Goal: Task Accomplishment & Management: Complete application form

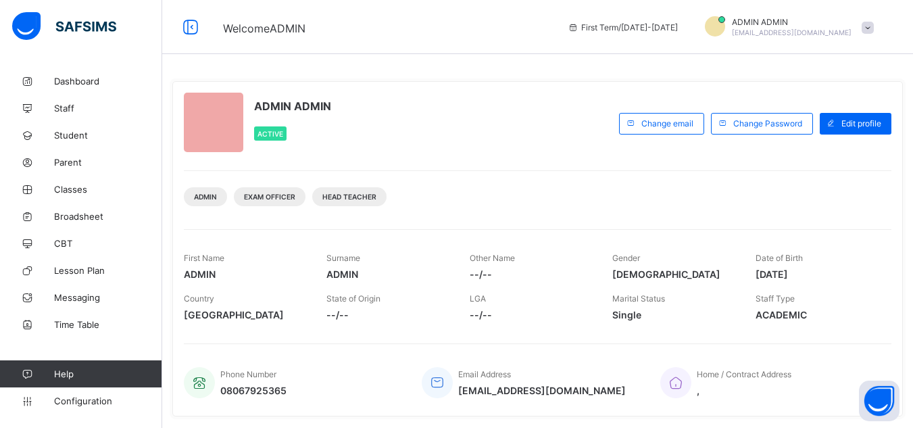
click at [537, 153] on div "ADMIN ADMIN Active" at bounding box center [398, 124] width 428 height 62
click at [75, 396] on span "Configuration" at bounding box center [107, 400] width 107 height 11
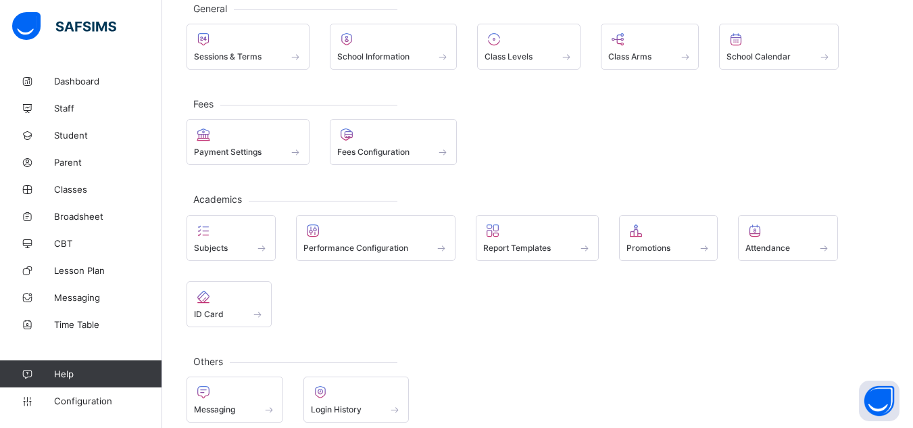
scroll to position [101, 0]
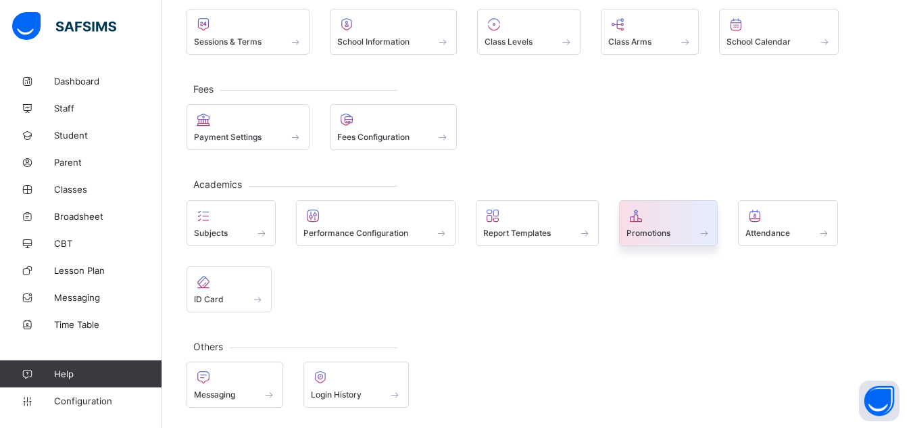
click at [664, 235] on span "Promotions" at bounding box center [649, 233] width 44 height 10
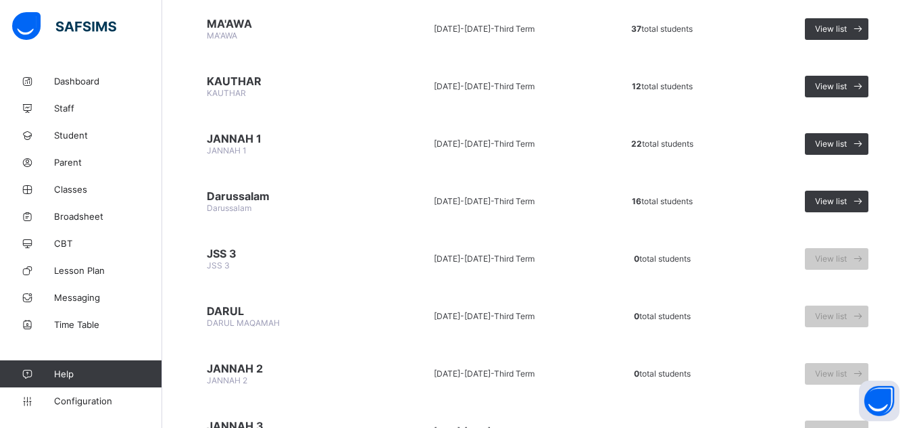
scroll to position [1106, 0]
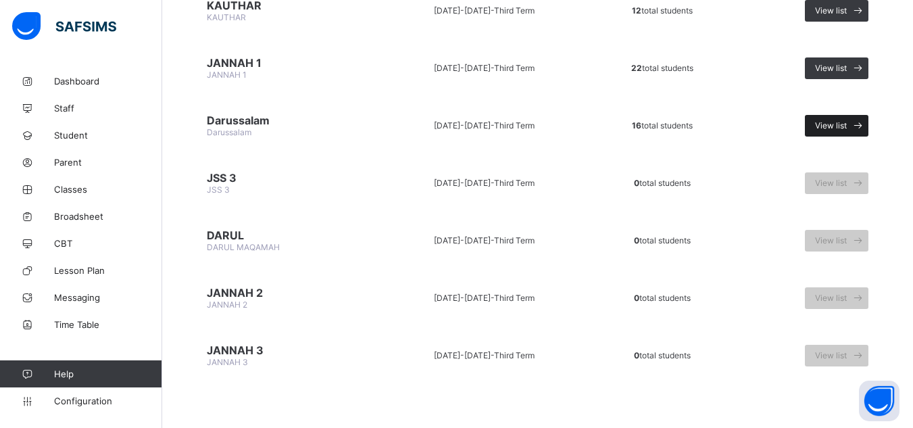
click at [842, 119] on div "View list" at bounding box center [837, 126] width 64 height 22
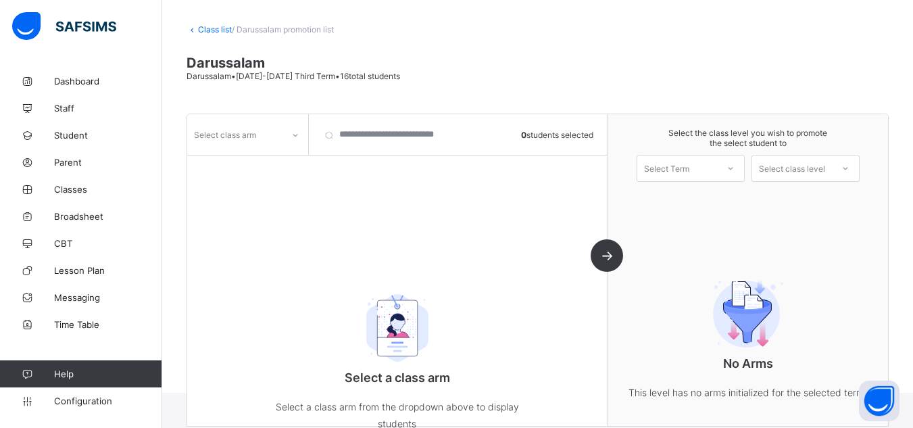
scroll to position [95, 0]
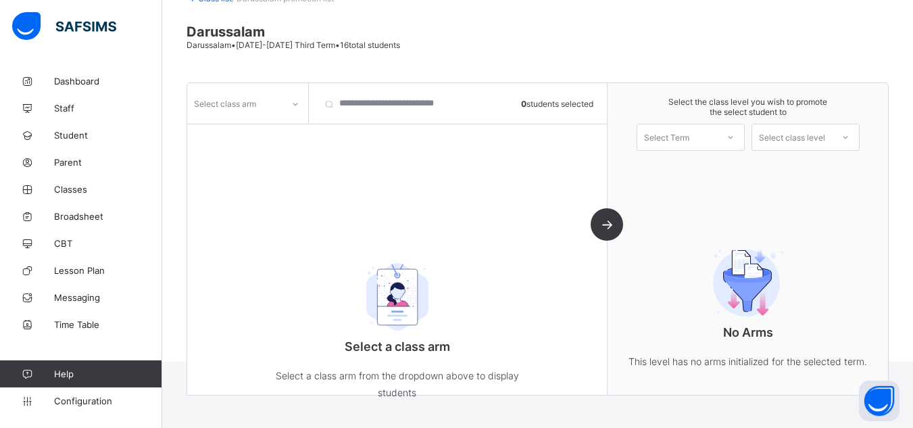
click at [294, 107] on icon at bounding box center [295, 104] width 8 height 14
click at [445, 62] on div "Class list / Darussalam promotion list Darussalam Darussalam • 2024-2025 Third …" at bounding box center [537, 167] width 751 height 389
click at [418, 55] on span at bounding box center [538, 53] width 702 height 7
click at [543, 62] on div "Class list / Darussalam promotion list Darussalam Darussalam • 2024-2025 Third …" at bounding box center [537, 167] width 751 height 389
click at [541, 57] on div "Class list / Darussalam promotion list Darussalam Darussalam • 2024-2025 Third …" at bounding box center [537, 167] width 751 height 389
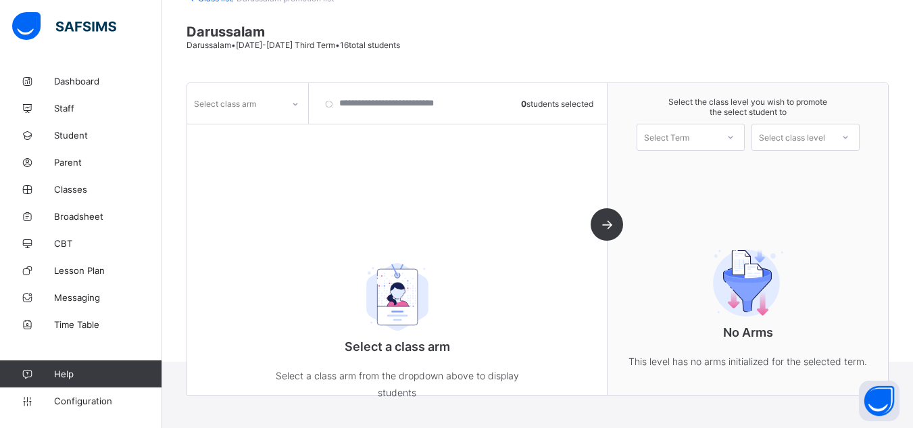
click at [556, 48] on div "Darussalam Darussalam • 2024-2025 Third Term • 16 total students" at bounding box center [538, 37] width 702 height 26
click at [271, 103] on div "Select class arm" at bounding box center [234, 103] width 95 height 19
click at [265, 129] on div at bounding box center [248, 132] width 120 height 20
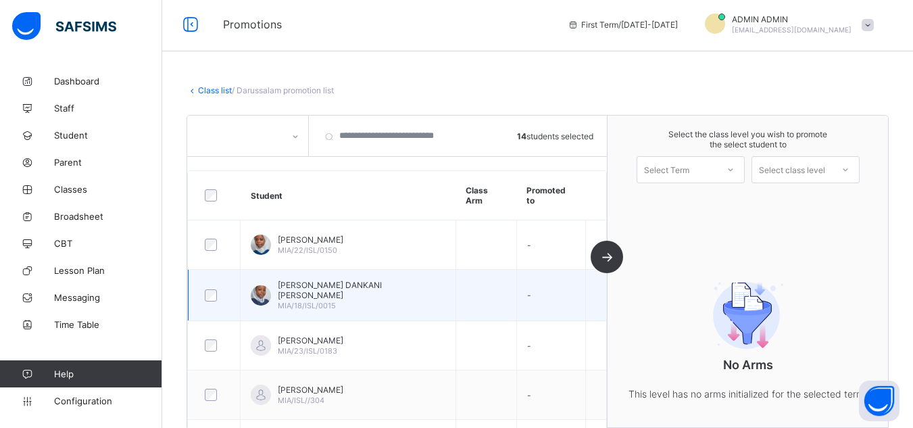
scroll to position [0, 0]
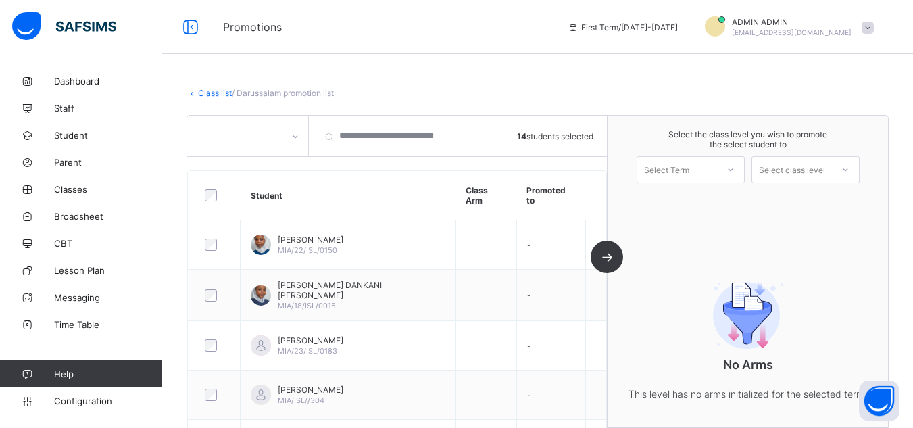
click at [727, 170] on div at bounding box center [730, 169] width 24 height 23
click at [701, 196] on div "First Term 2025-2026" at bounding box center [690, 204] width 107 height 31
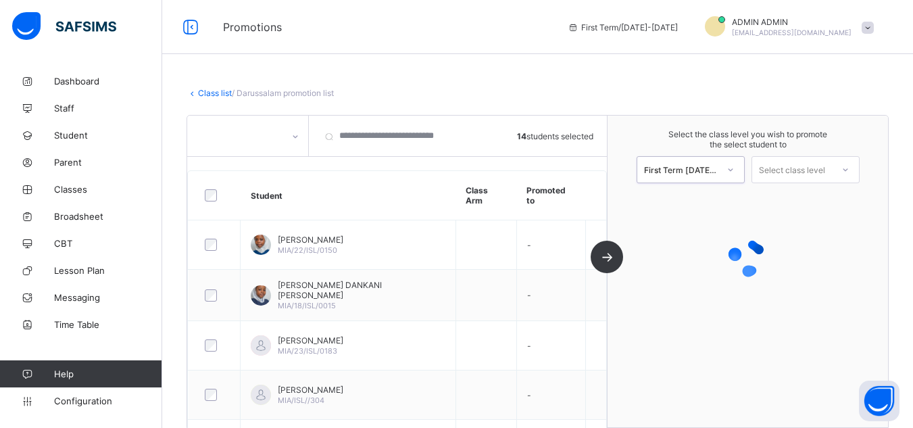
click at [796, 174] on div "Select class level" at bounding box center [792, 169] width 66 height 27
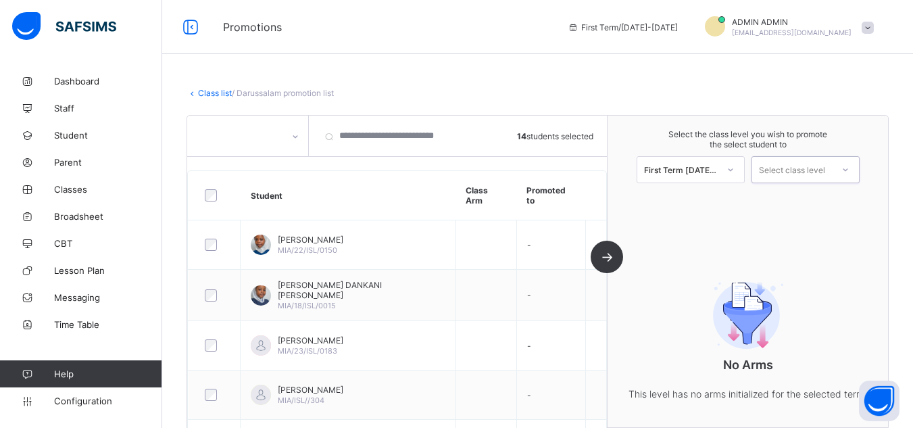
click at [800, 166] on div "Select class level" at bounding box center [792, 169] width 66 height 27
type input "*"
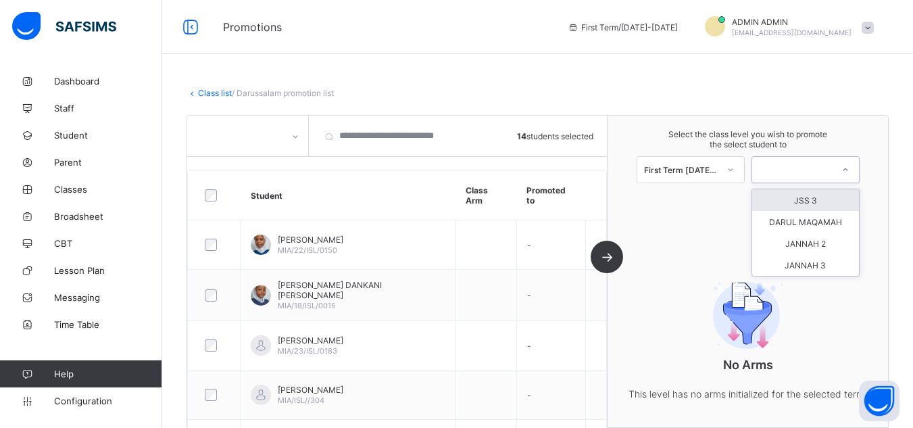
click at [825, 84] on div "Class list / Darussalam promotion list Darussalam Darussalam • 2024-2025 Third …" at bounding box center [537, 262] width 751 height 389
click at [586, 74] on div "Class list / Darussalam promotion list Darussalam Darussalam • 2024-2025 Third …" at bounding box center [537, 262] width 751 height 389
click at [210, 92] on link "Class list" at bounding box center [215, 93] width 34 height 10
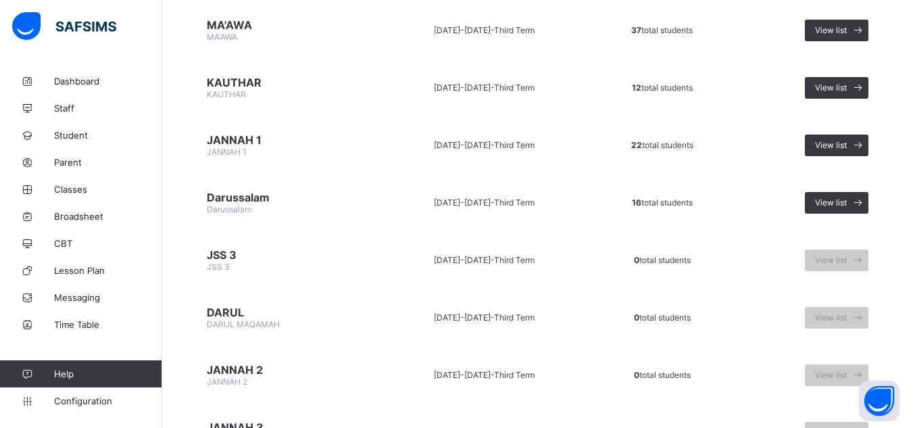
scroll to position [1106, 0]
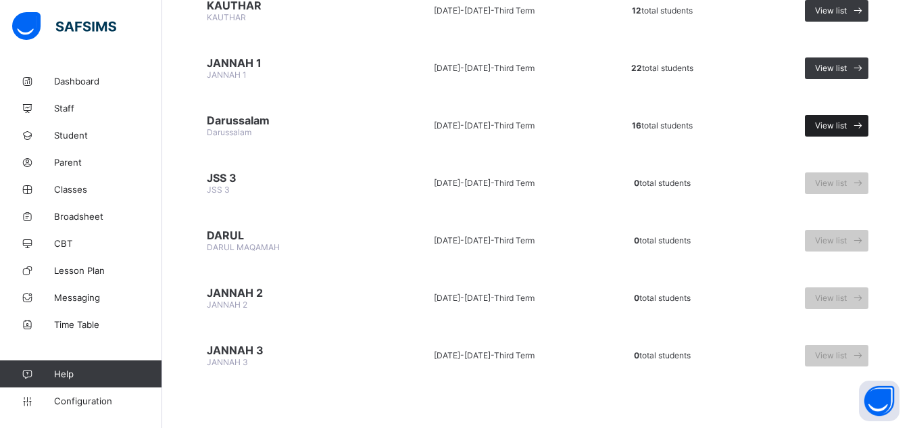
click at [843, 126] on span "View list" at bounding box center [831, 125] width 32 height 10
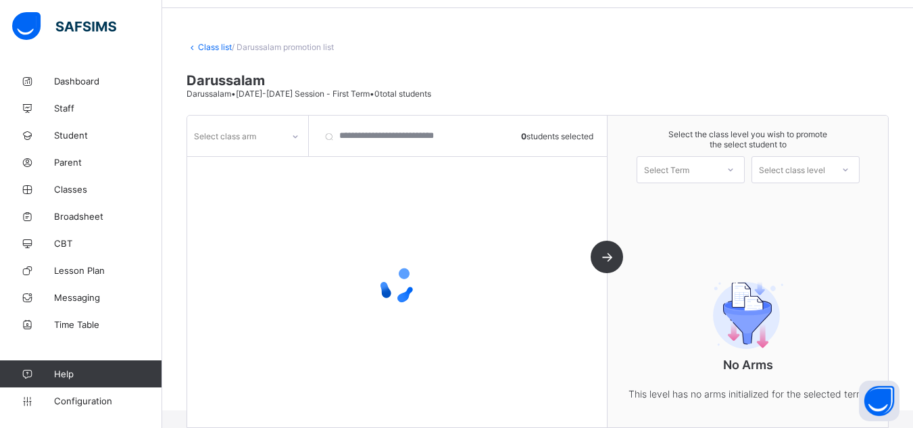
scroll to position [64, 0]
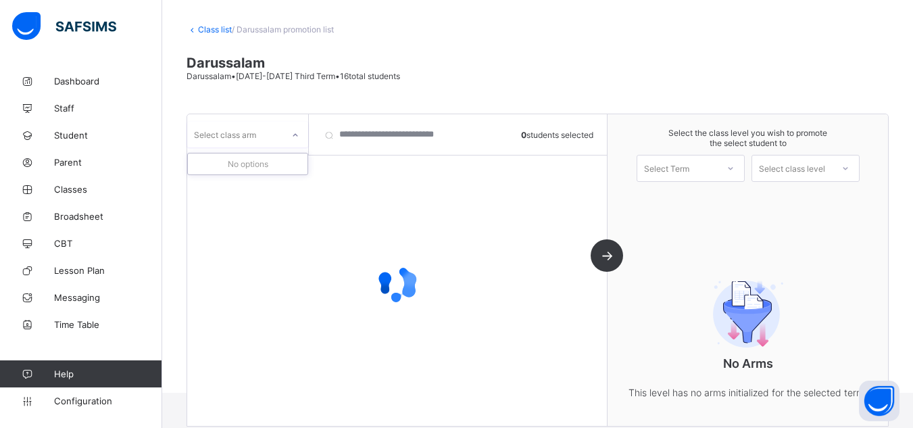
click at [291, 135] on icon at bounding box center [295, 135] width 8 height 14
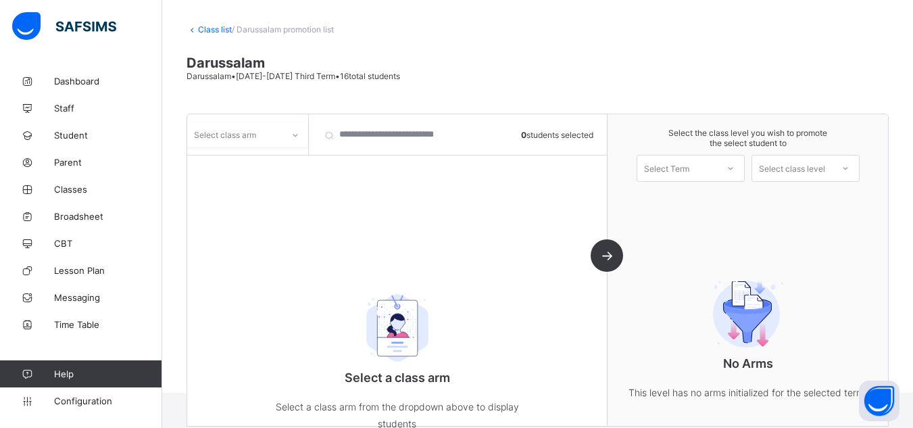
click at [291, 135] on icon at bounding box center [295, 135] width 8 height 14
click at [258, 154] on div at bounding box center [248, 163] width 120 height 20
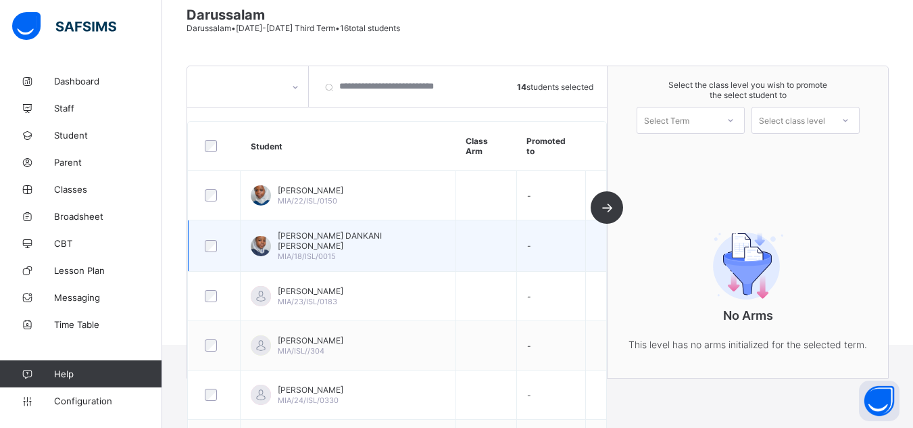
scroll to position [103, 0]
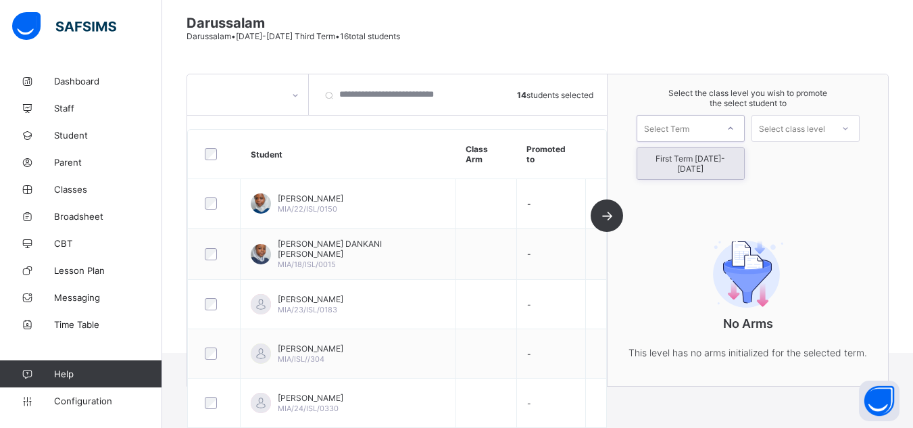
click at [735, 123] on icon at bounding box center [731, 129] width 8 height 14
click at [722, 154] on div "First Term 2025-2026" at bounding box center [690, 163] width 107 height 31
click at [850, 129] on icon at bounding box center [845, 129] width 8 height 14
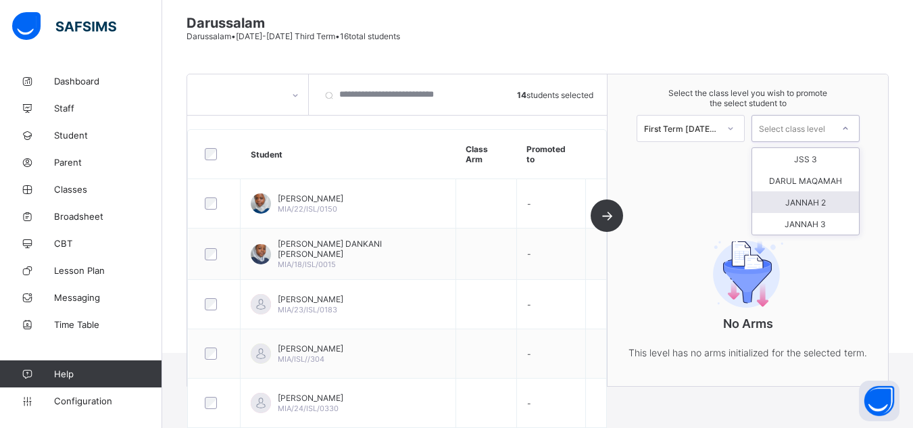
scroll to position [171, 0]
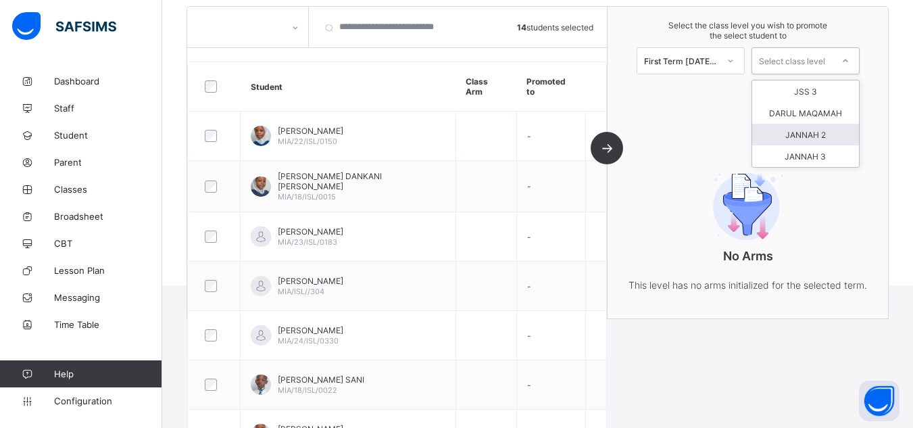
click at [864, 28] on span "Select the class level you wish to promote the select student to" at bounding box center [747, 30] width 253 height 20
click at [535, 84] on th "Promoted to" at bounding box center [550, 86] width 69 height 49
click at [491, 91] on th "Class Arm" at bounding box center [486, 86] width 61 height 49
click at [541, 89] on th "Promoted to" at bounding box center [550, 86] width 69 height 49
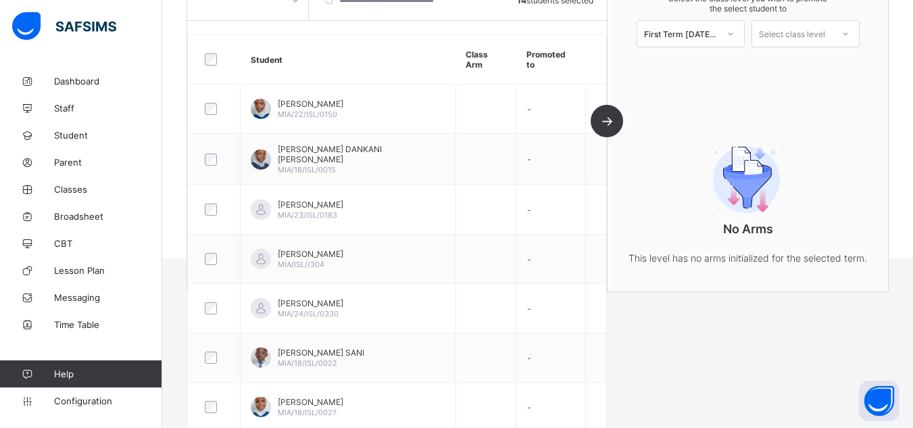
scroll to position [0, 0]
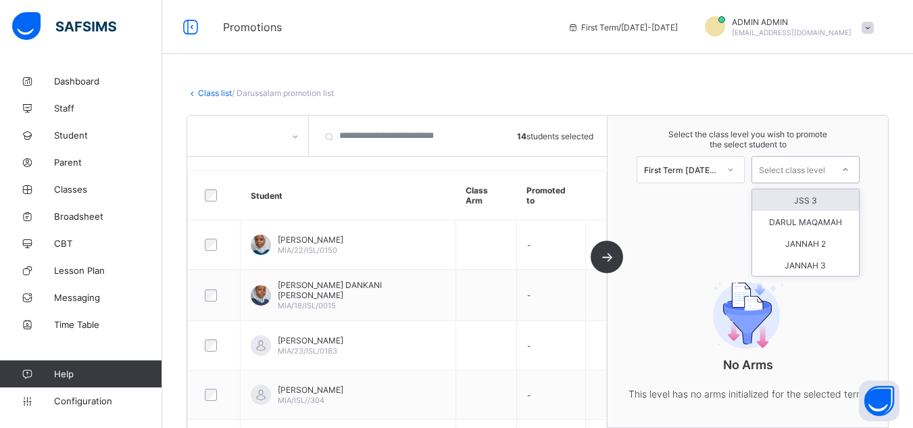
click at [797, 164] on div "Select class level" at bounding box center [792, 169] width 66 height 27
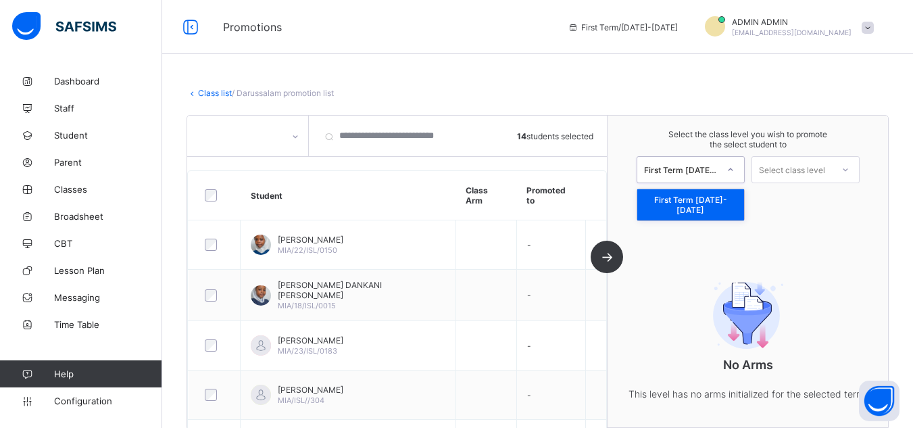
click at [705, 174] on div "First Term 2025-2026" at bounding box center [681, 169] width 74 height 10
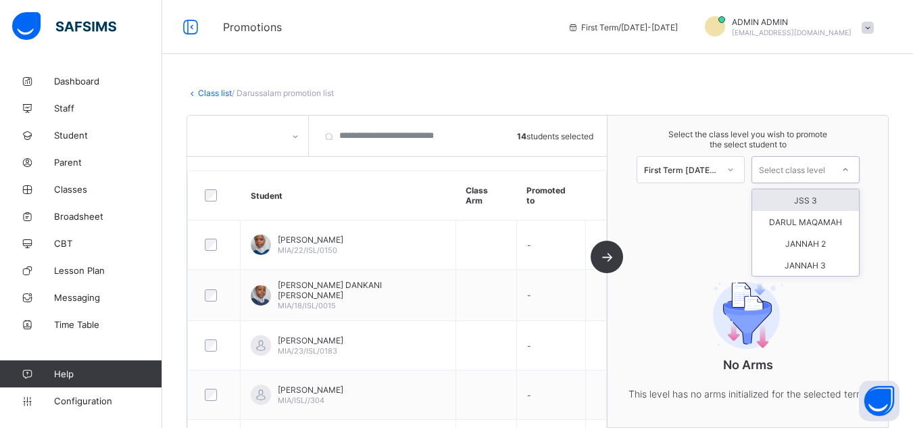
click at [808, 168] on div "Select class level" at bounding box center [792, 169] width 66 height 27
click at [220, 95] on link "Class list" at bounding box center [215, 93] width 34 height 10
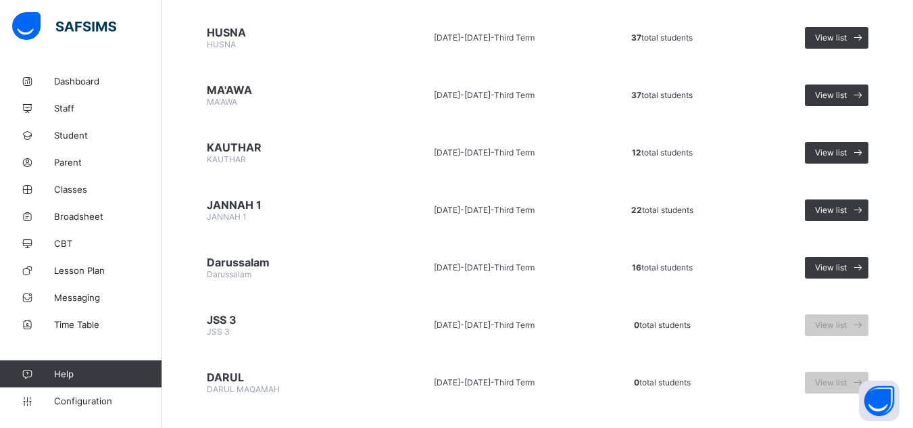
scroll to position [946, 0]
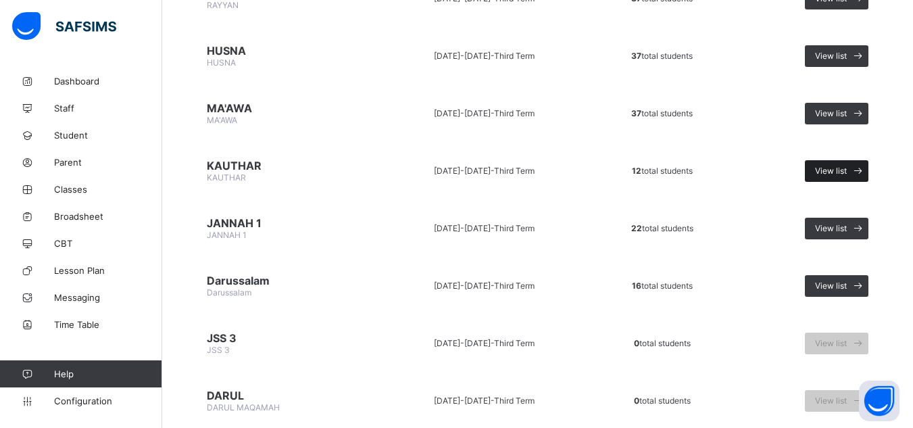
click at [830, 172] on span "View list" at bounding box center [831, 171] width 32 height 10
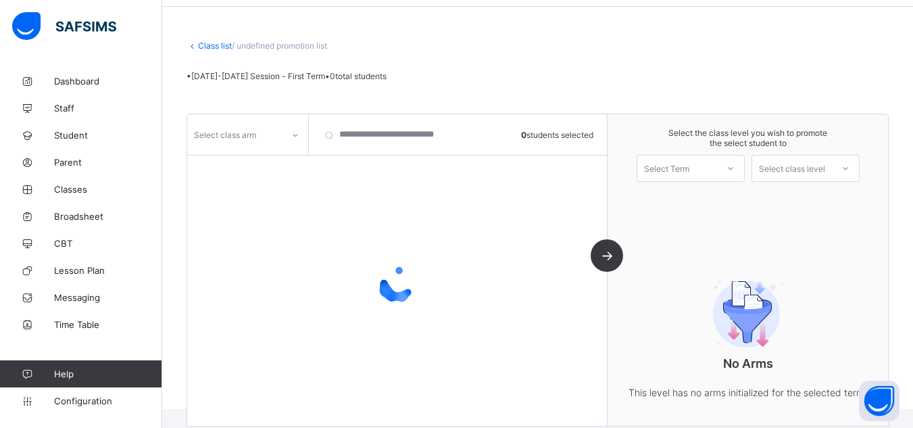
scroll to position [64, 0]
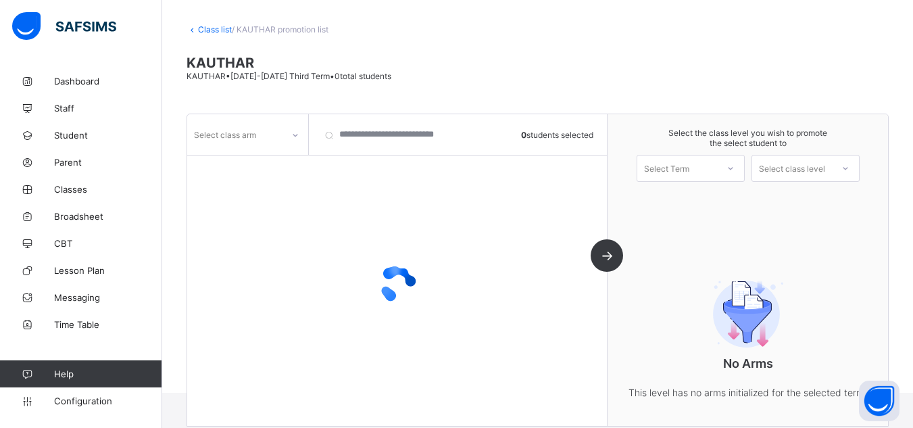
click at [293, 137] on icon at bounding box center [295, 135] width 8 height 14
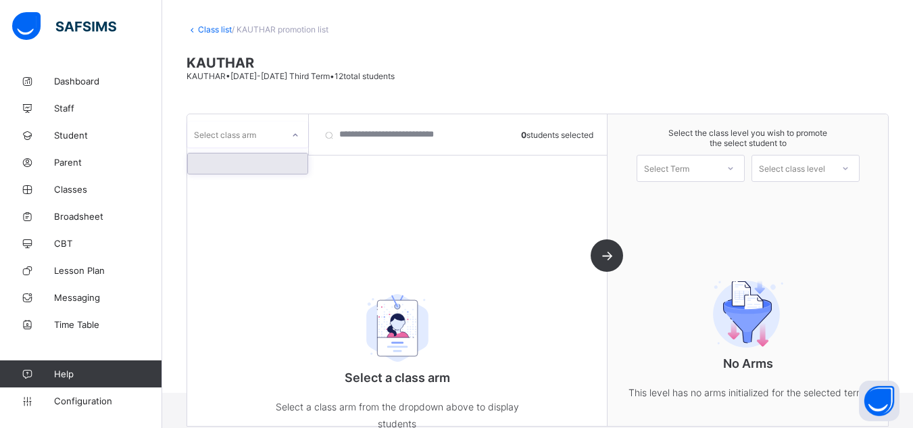
click at [293, 137] on icon at bounding box center [295, 135] width 8 height 14
click at [284, 156] on div at bounding box center [248, 163] width 120 height 20
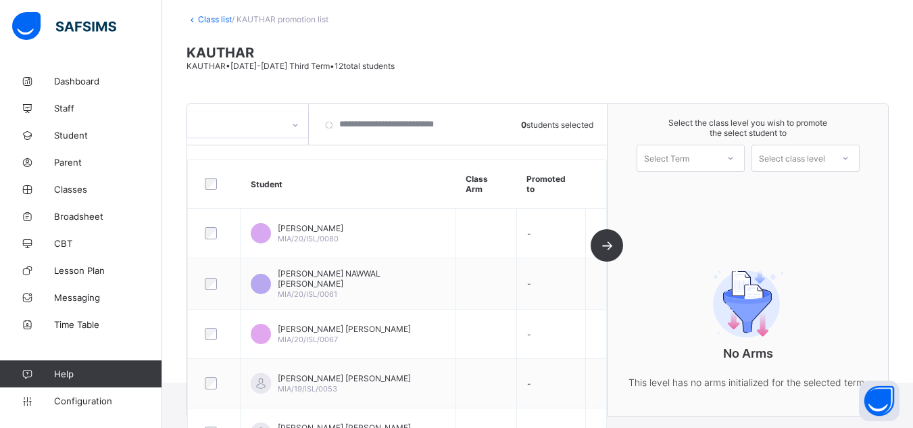
scroll to position [41, 0]
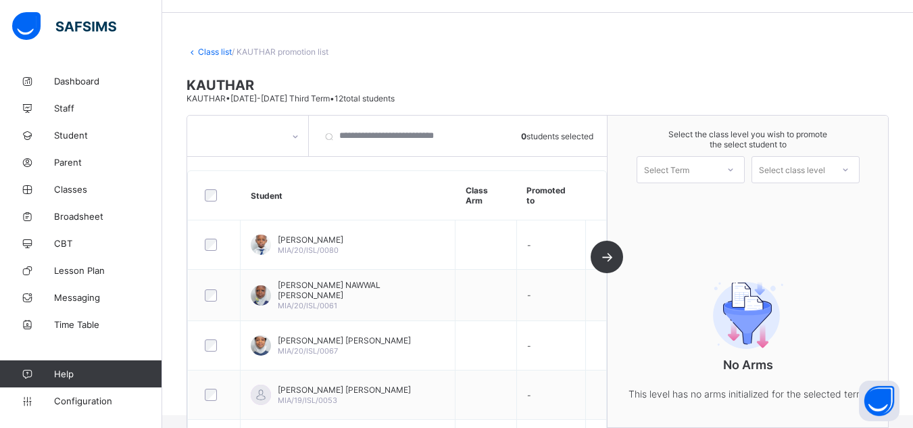
click at [221, 52] on link "Class list" at bounding box center [215, 52] width 34 height 10
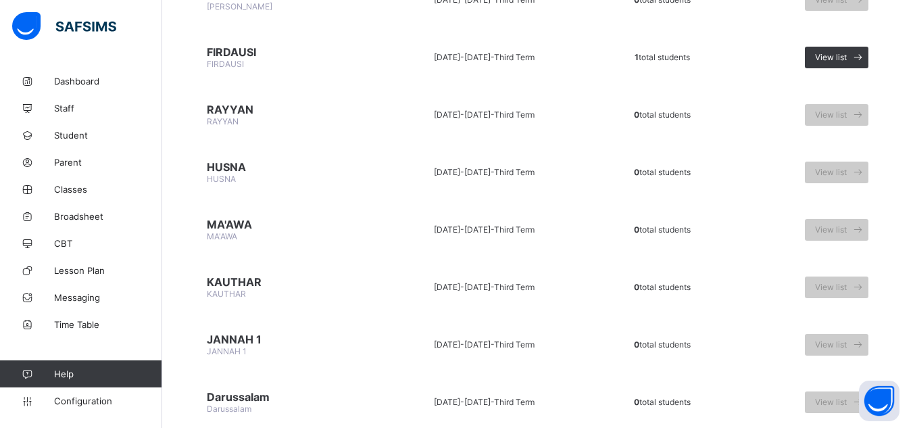
scroll to position [879, 0]
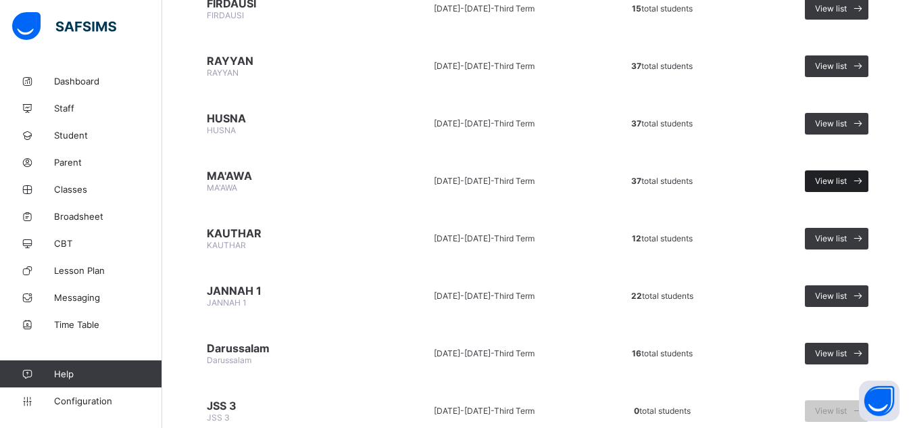
click at [830, 178] on span "View list" at bounding box center [831, 181] width 32 height 10
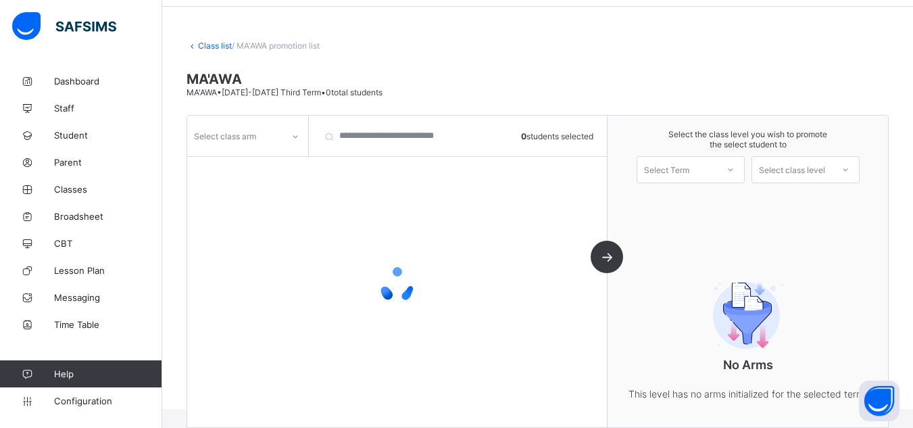
scroll to position [64, 0]
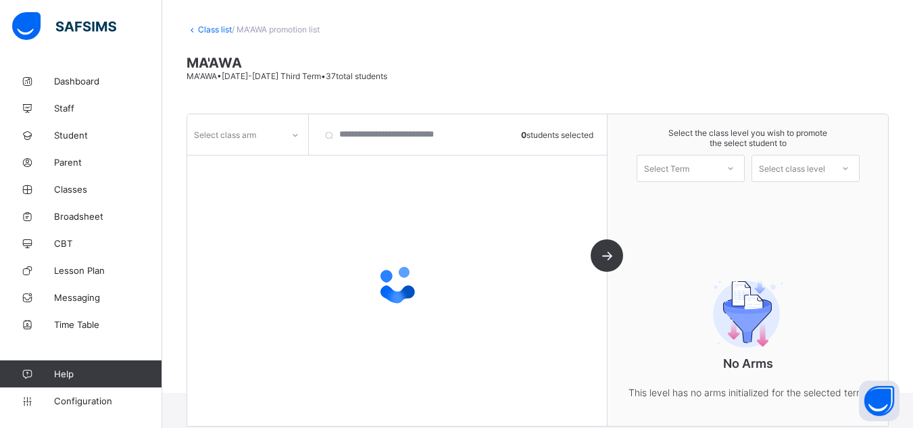
click at [207, 30] on link "Class list" at bounding box center [215, 29] width 34 height 10
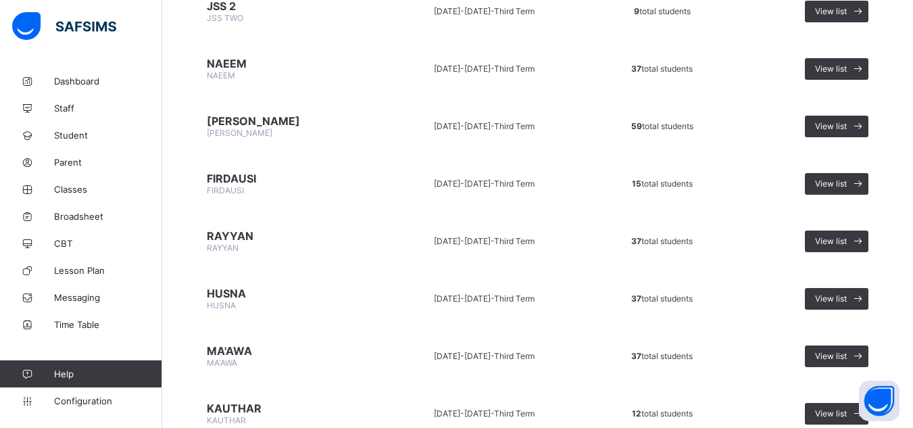
scroll to position [701, 0]
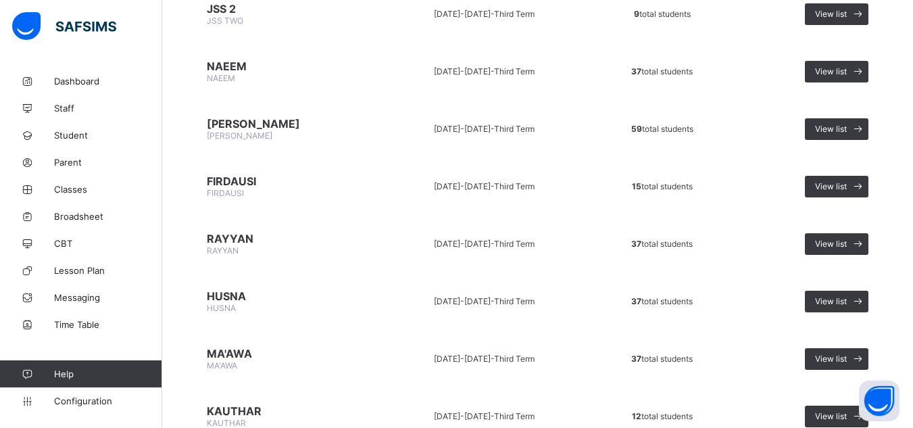
click at [236, 242] on span "RAYYAN" at bounding box center [284, 239] width 155 height 14
click at [836, 241] on span "View list" at bounding box center [831, 244] width 32 height 10
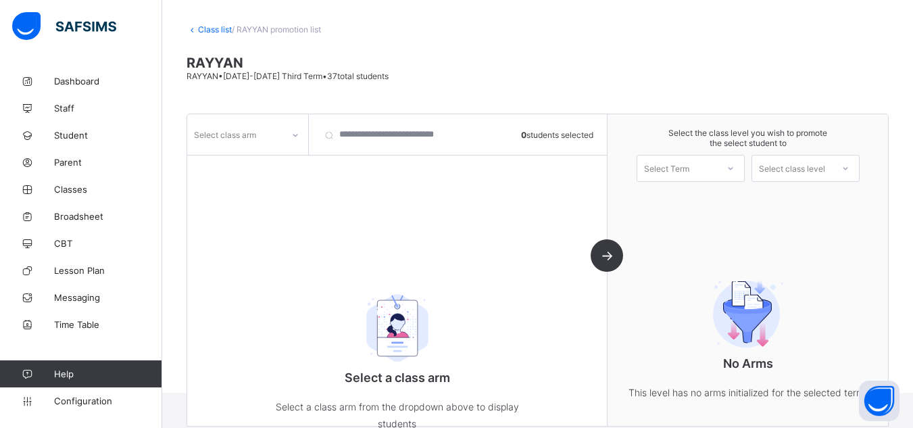
scroll to position [95, 0]
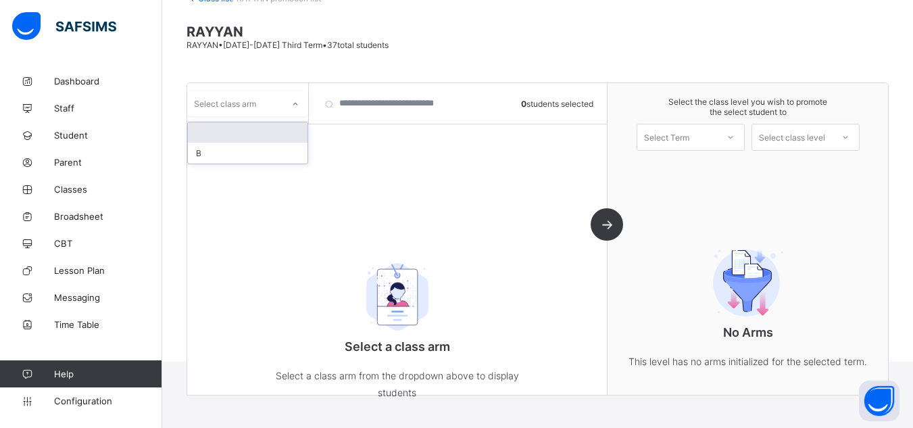
click at [289, 107] on div at bounding box center [295, 104] width 23 height 22
click at [251, 133] on div at bounding box center [248, 132] width 120 height 20
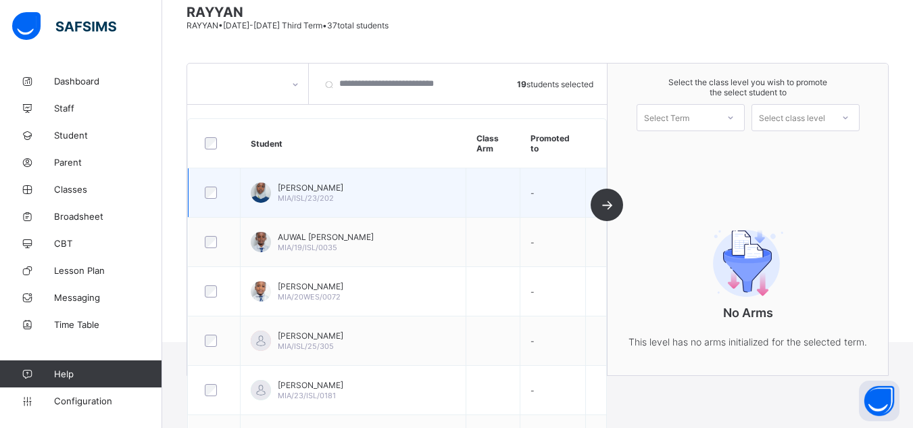
scroll to position [0, 0]
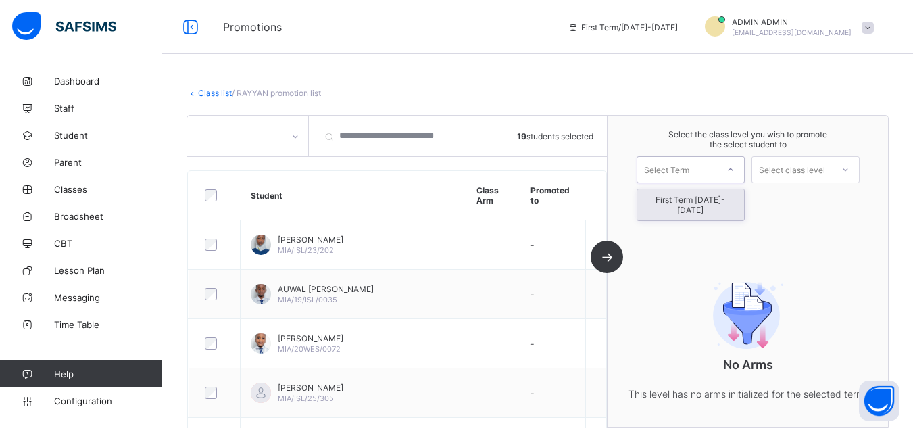
click at [704, 168] on div "Select Term" at bounding box center [677, 169] width 80 height 19
click at [693, 201] on div "First Term 2025-2026" at bounding box center [690, 204] width 107 height 31
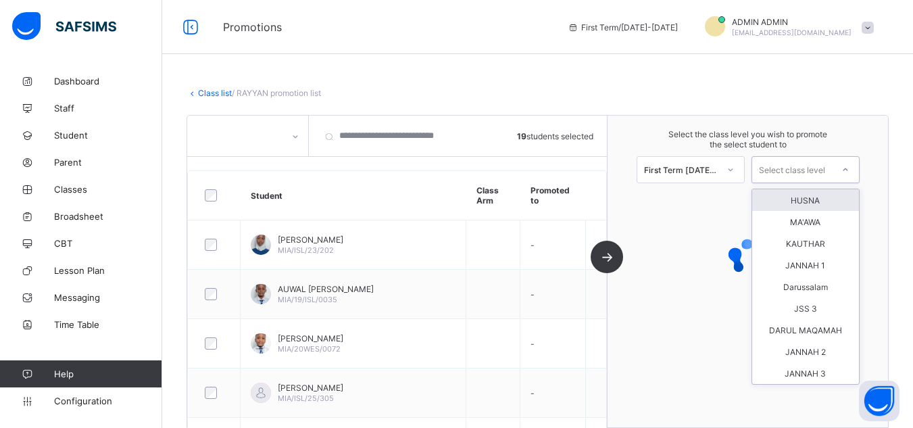
click at [816, 167] on div "Select class level" at bounding box center [792, 169] width 66 height 27
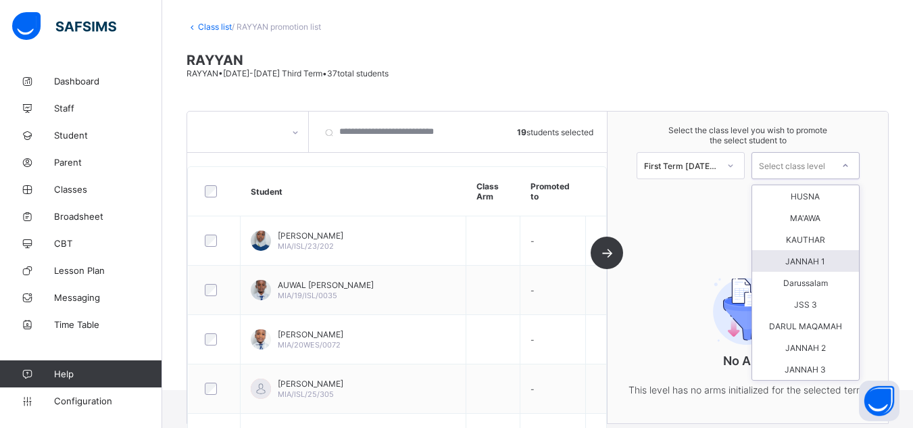
scroll to position [68, 0]
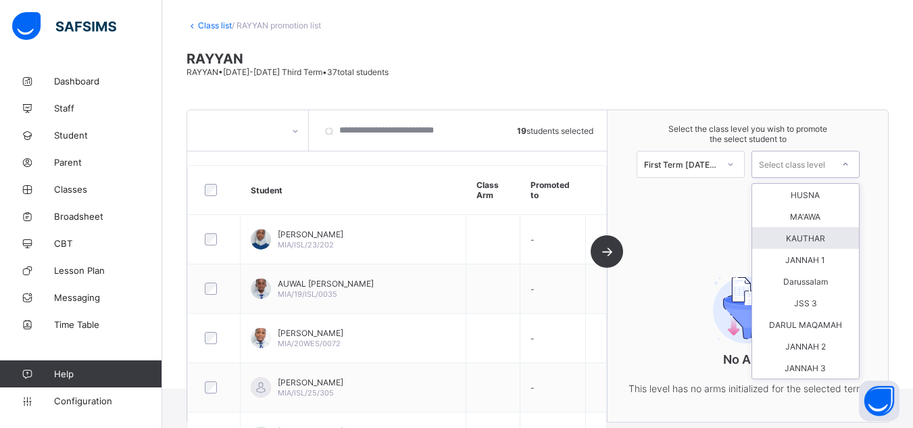
click at [820, 235] on div "KAUTHAR" at bounding box center [805, 238] width 107 height 22
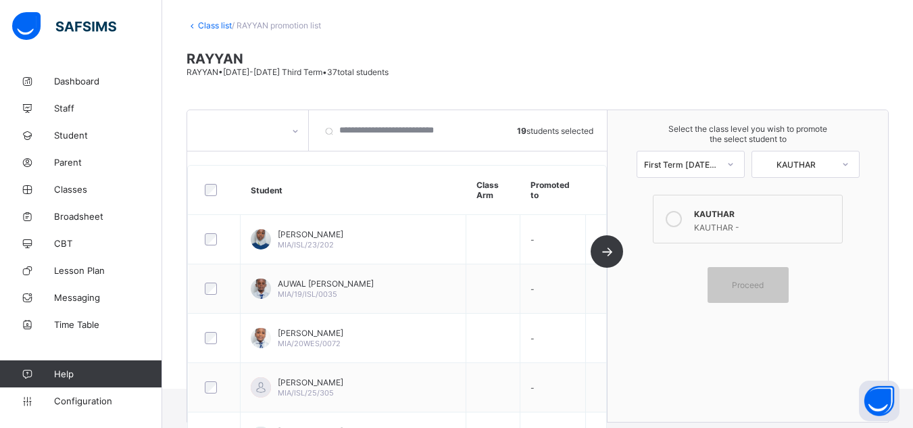
click at [682, 219] on icon at bounding box center [674, 219] width 16 height 16
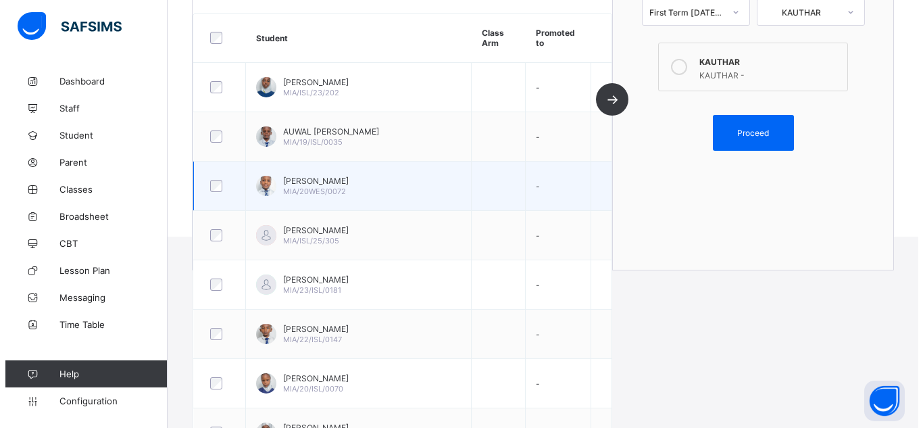
scroll to position [0, 0]
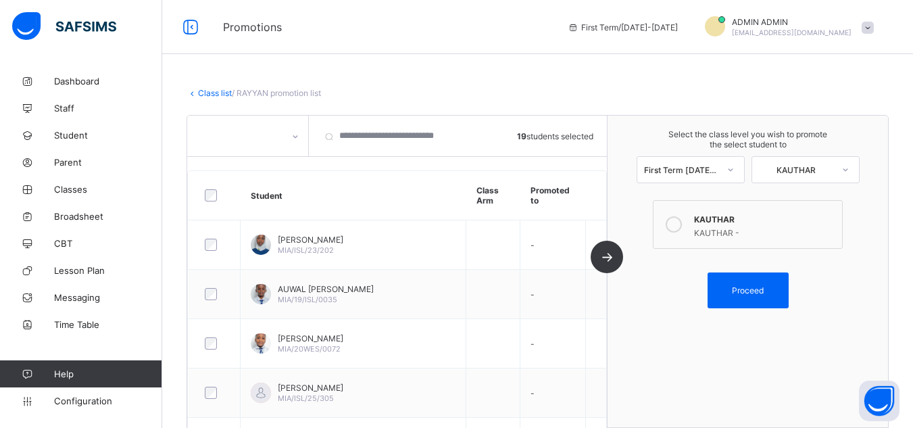
click at [746, 292] on span "Proceed" at bounding box center [748, 290] width 32 height 10
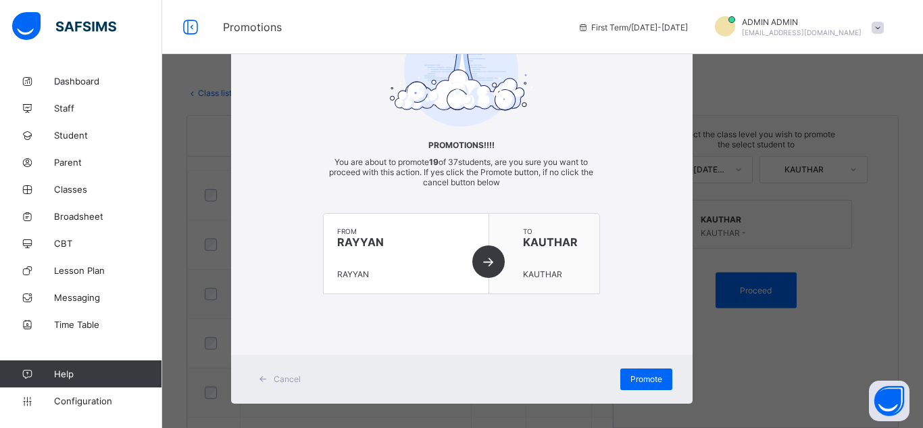
scroll to position [80, 0]
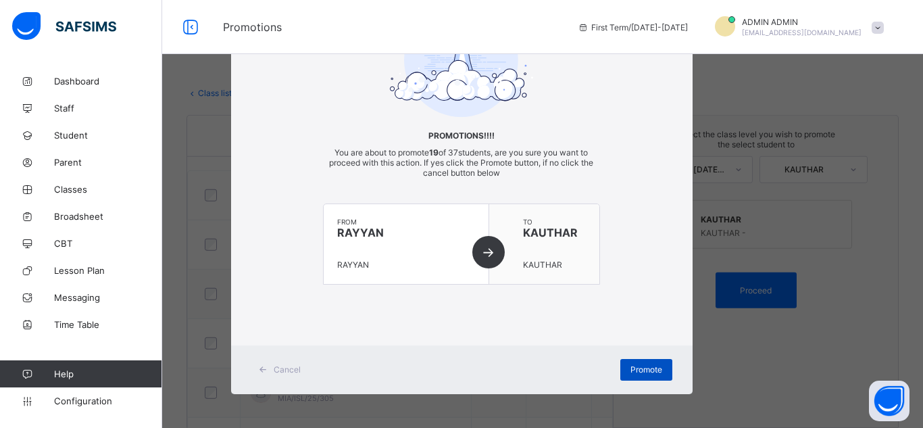
click at [637, 370] on span "Promote" at bounding box center [647, 369] width 32 height 10
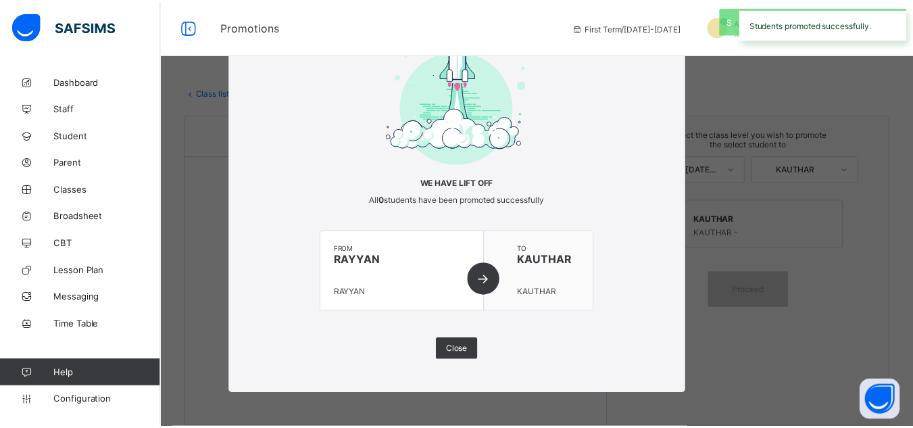
scroll to position [32, 0]
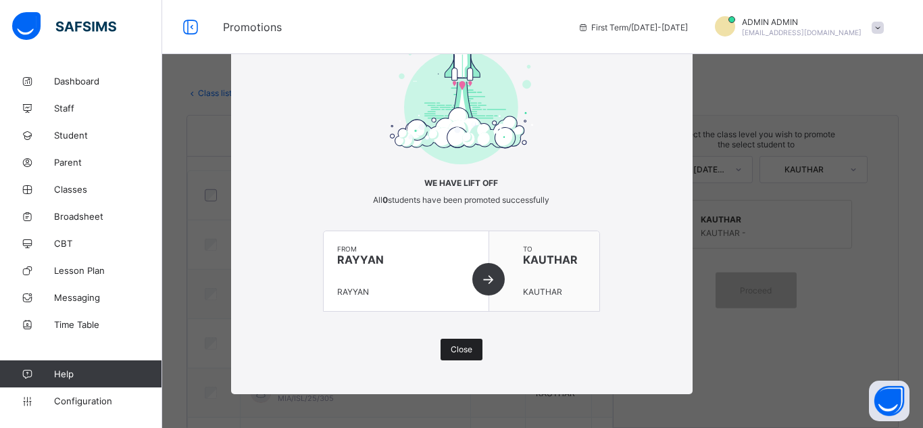
click at [464, 352] on span "Close" at bounding box center [462, 349] width 22 height 10
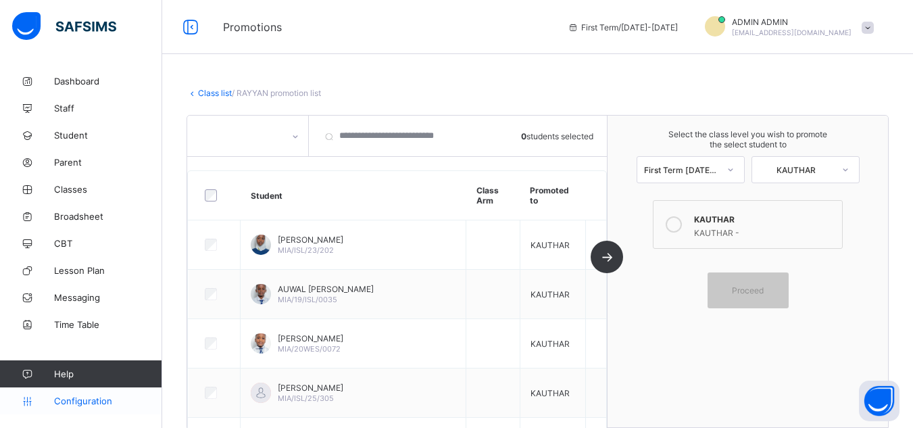
click at [87, 399] on span "Configuration" at bounding box center [107, 400] width 107 height 11
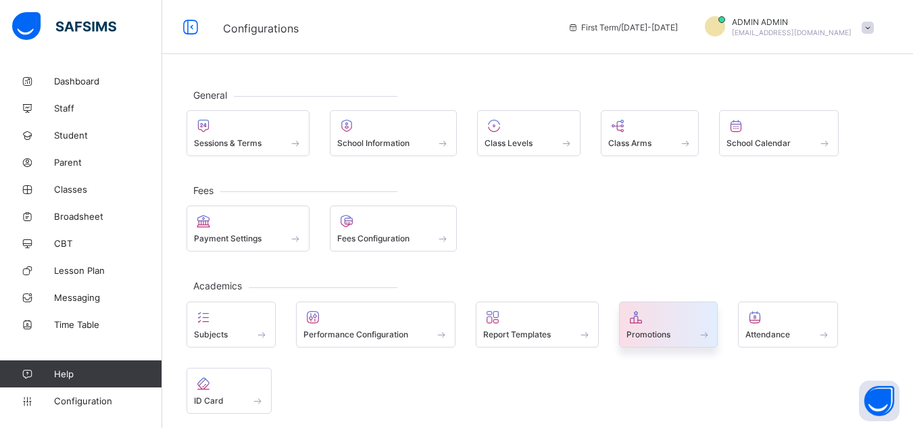
click at [660, 330] on span "Promotions" at bounding box center [649, 334] width 44 height 10
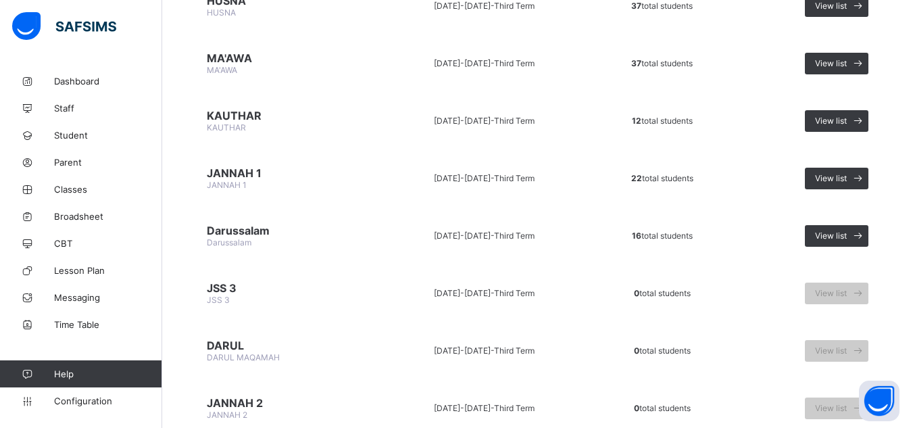
scroll to position [1014, 0]
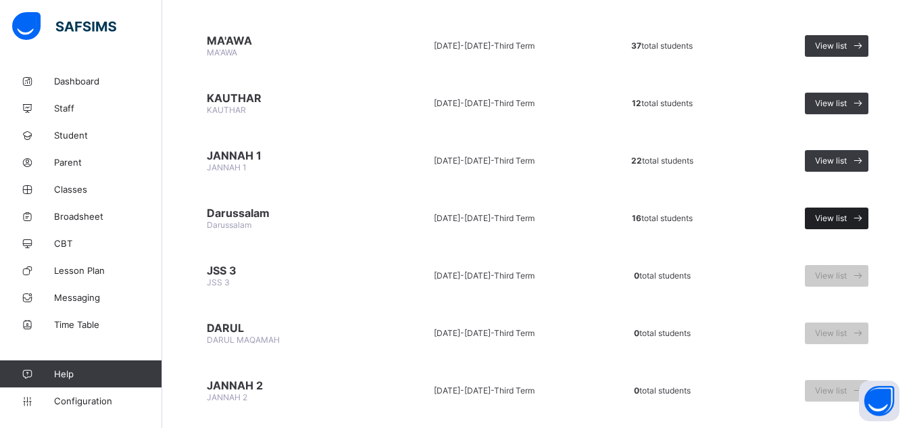
click at [836, 216] on span "View list" at bounding box center [831, 218] width 32 height 10
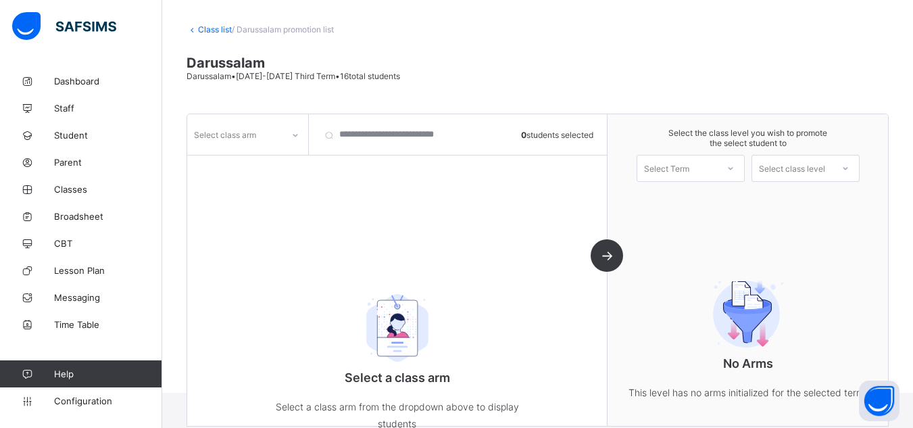
scroll to position [95, 0]
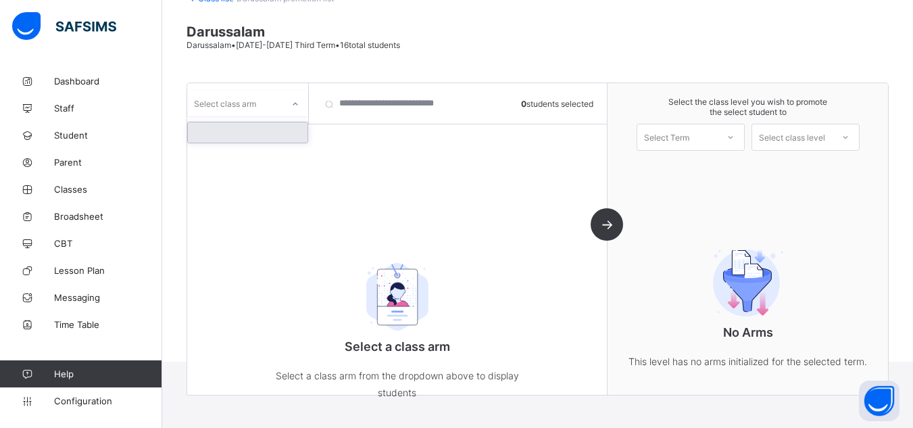
click at [291, 110] on div at bounding box center [295, 104] width 23 height 22
click at [240, 135] on div at bounding box center [248, 132] width 120 height 20
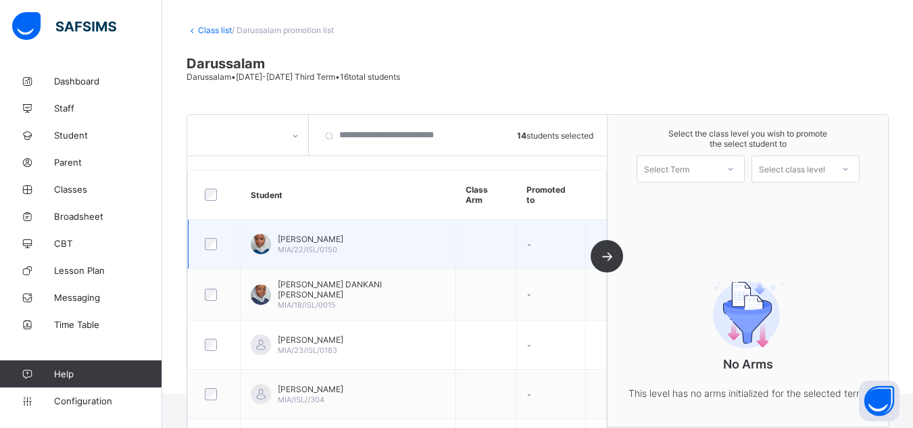
scroll to position [0, 0]
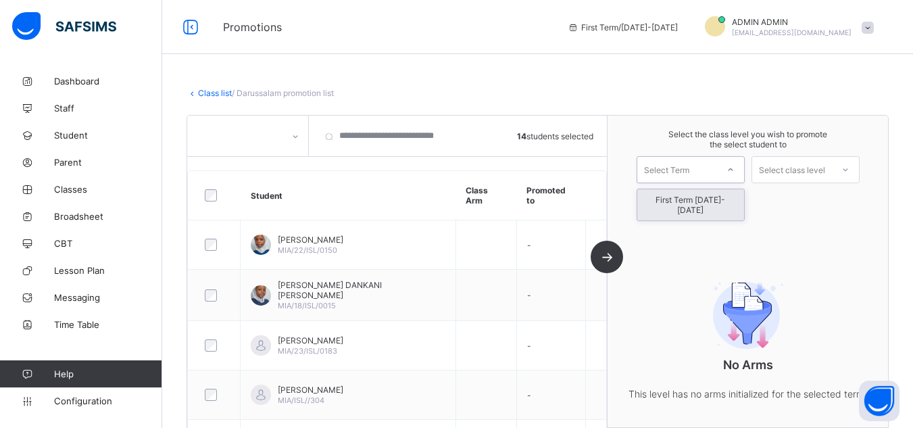
click at [735, 173] on icon at bounding box center [731, 170] width 8 height 14
click at [729, 199] on div "First Term 2025-2026" at bounding box center [690, 204] width 107 height 31
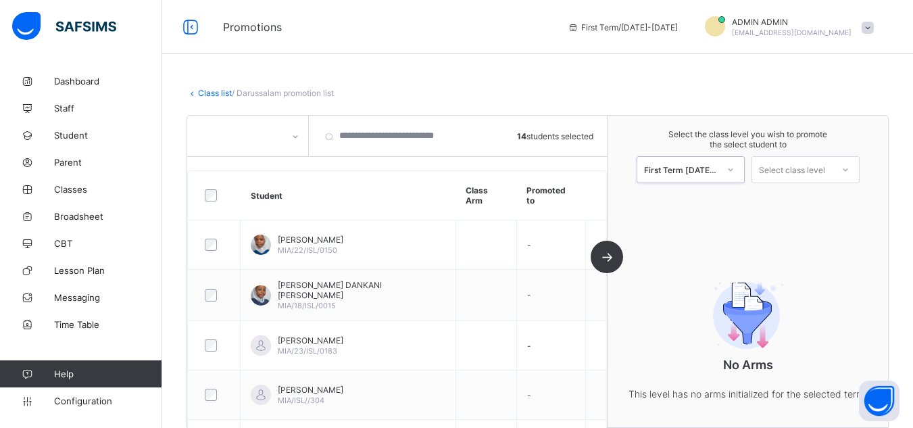
click at [845, 169] on div at bounding box center [845, 169] width 24 height 23
click at [862, 115] on div "14 students selected Student Class Arm Promoted to RUKAYYA ADAMU UMAR MIA/22/IS…" at bounding box center [538, 271] width 702 height 313
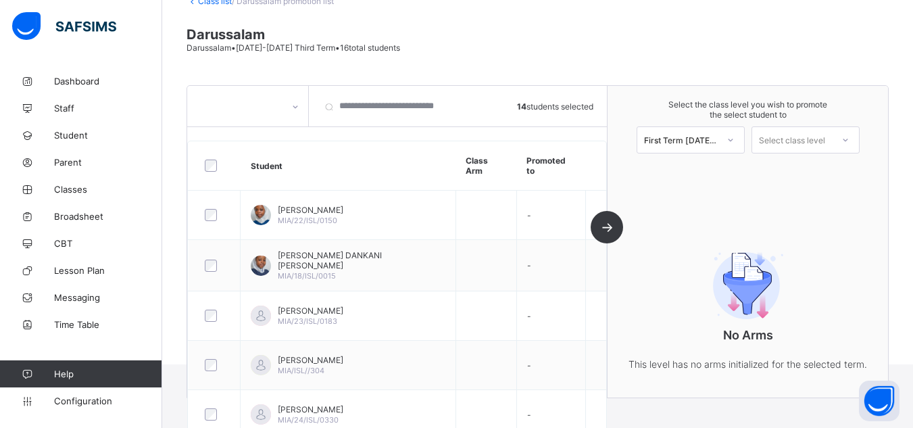
scroll to position [135, 0]
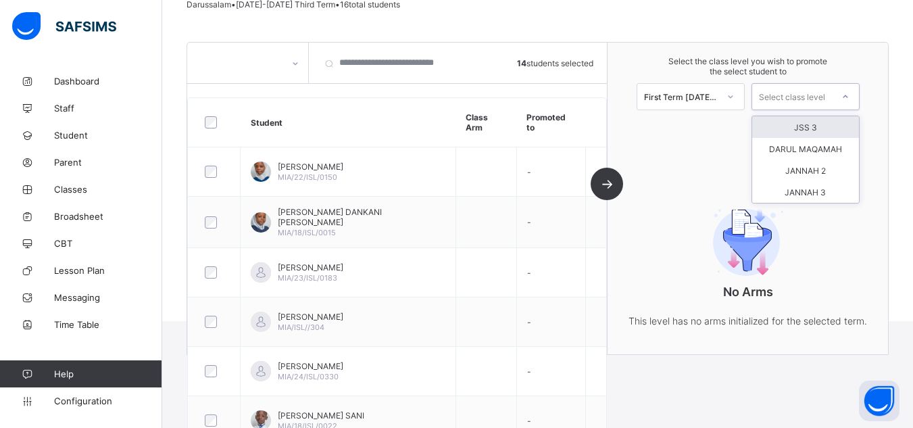
click at [832, 95] on div "Select class level" at bounding box center [792, 96] width 80 height 19
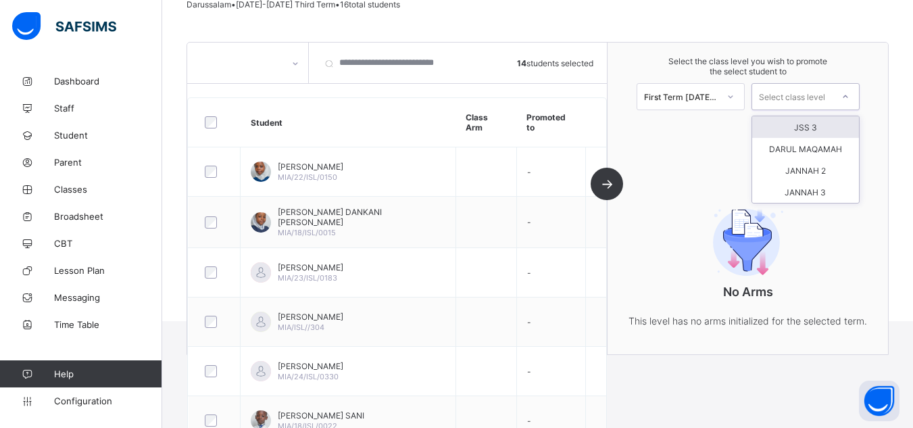
click at [832, 95] on div "Select class level" at bounding box center [792, 96] width 80 height 19
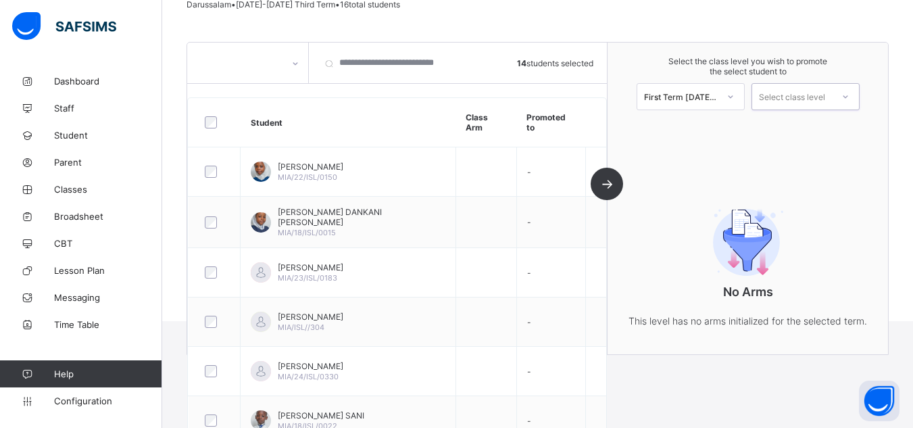
click at [832, 95] on div "Select class level" at bounding box center [792, 96] width 80 height 19
click at [832, 96] on div "Select class level" at bounding box center [792, 96] width 80 height 19
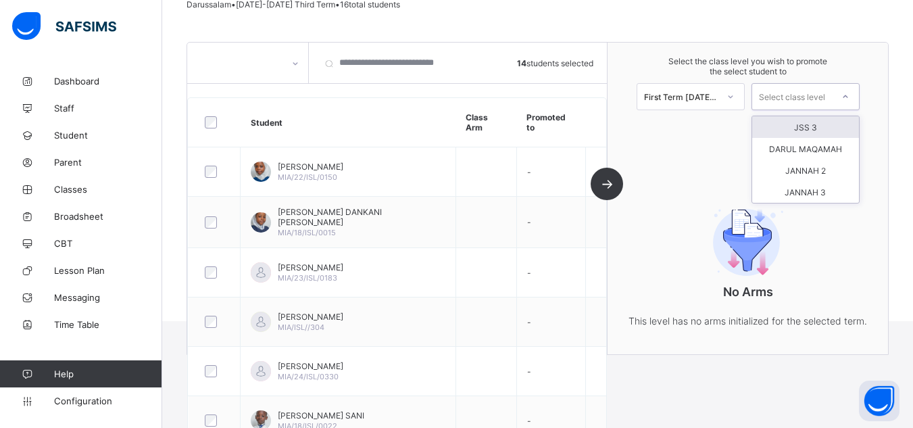
click at [832, 96] on div "Select class level" at bounding box center [792, 96] width 80 height 19
drag, startPoint x: 834, startPoint y: 96, endPoint x: 795, endPoint y: 109, distance: 40.6
click at [832, 97] on div "Select class level" at bounding box center [792, 96] width 80 height 19
click at [576, 27] on div "Class list / Darussalam promotion list Darussalam Darussalam • 2024-2025 Third …" at bounding box center [537, 126] width 751 height 389
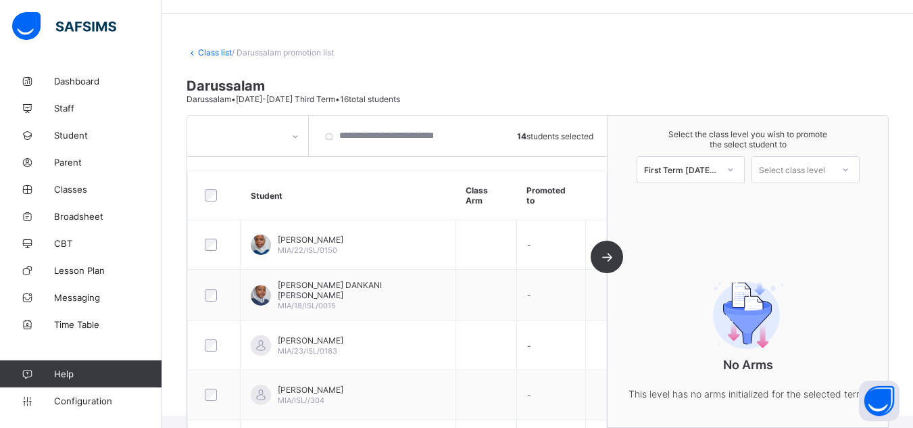
scroll to position [0, 0]
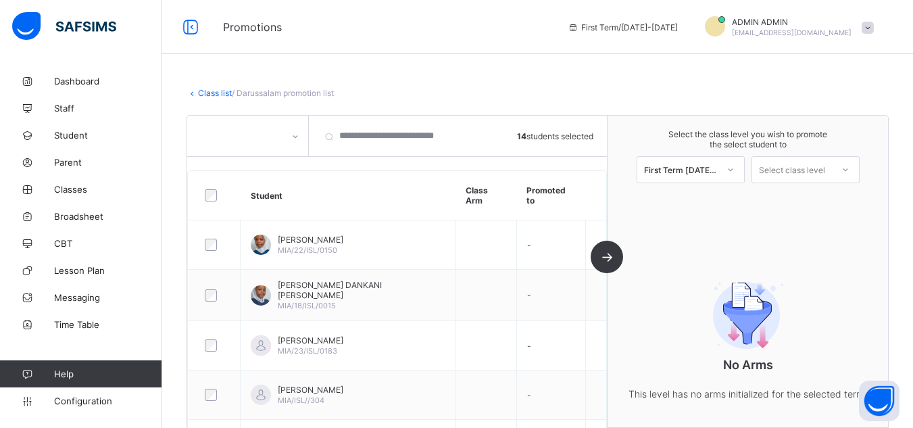
click at [208, 95] on link "Class list" at bounding box center [215, 93] width 34 height 10
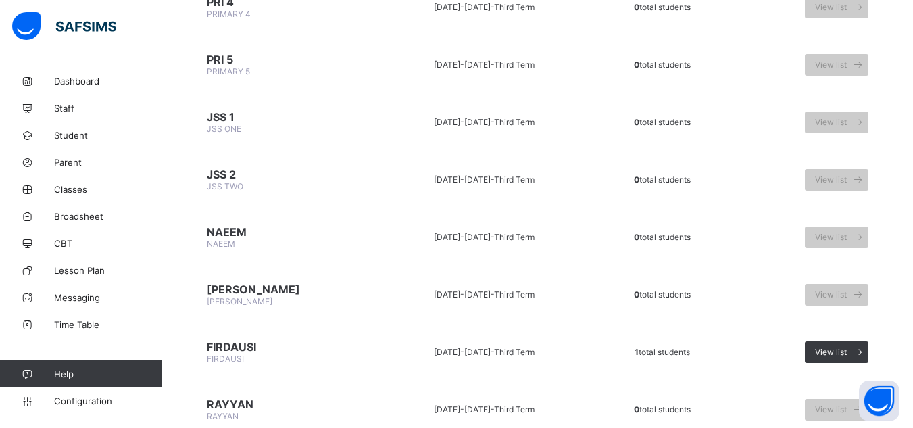
scroll to position [541, 0]
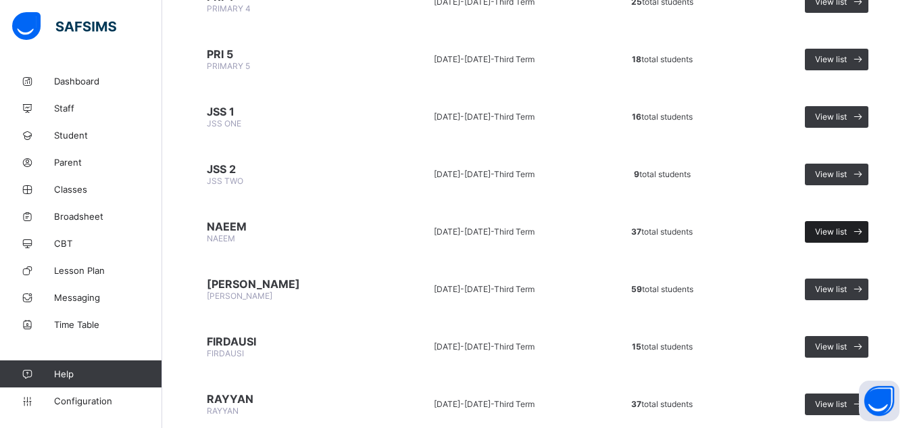
click at [846, 230] on span "View list" at bounding box center [831, 231] width 32 height 10
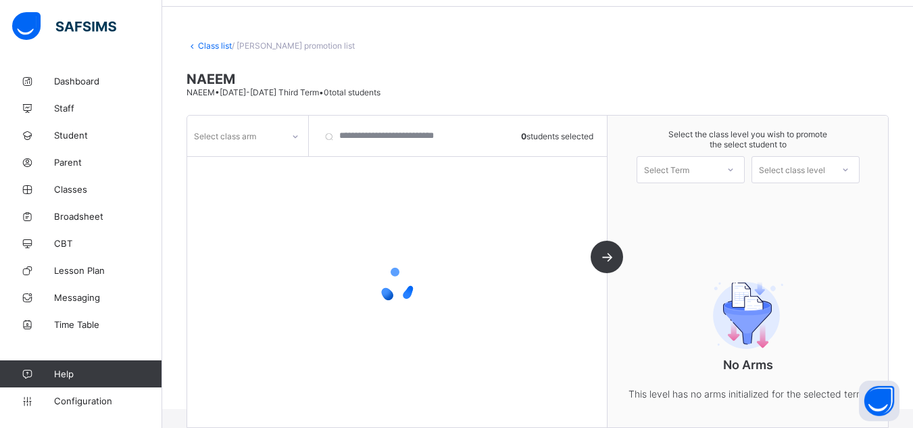
scroll to position [64, 0]
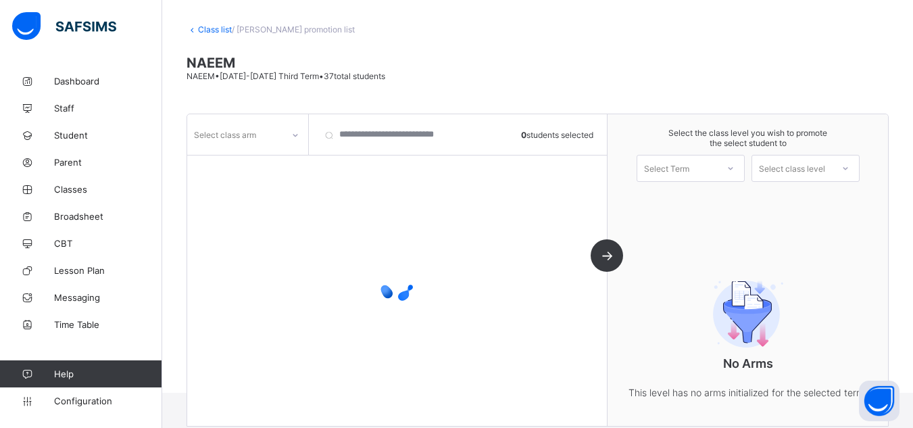
click at [293, 135] on icon at bounding box center [295, 135] width 8 height 14
click at [276, 135] on div "Select class arm" at bounding box center [234, 134] width 95 height 19
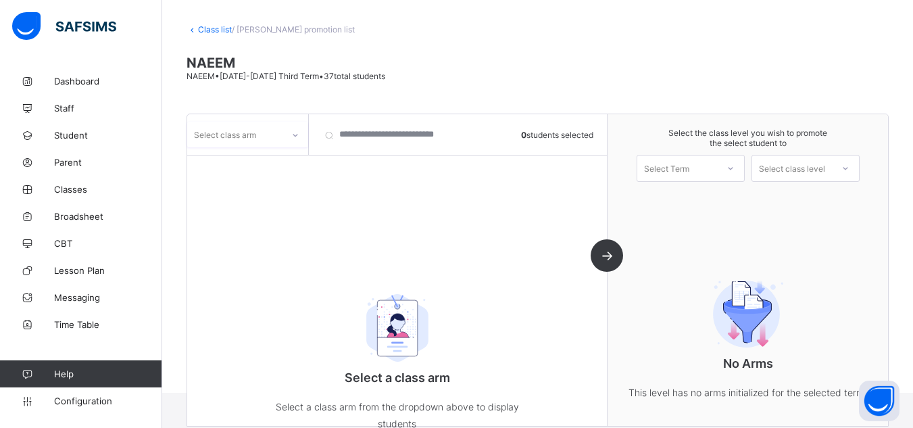
click at [295, 134] on icon at bounding box center [295, 135] width 8 height 14
click at [237, 207] on div "B" at bounding box center [248, 205] width 120 height 21
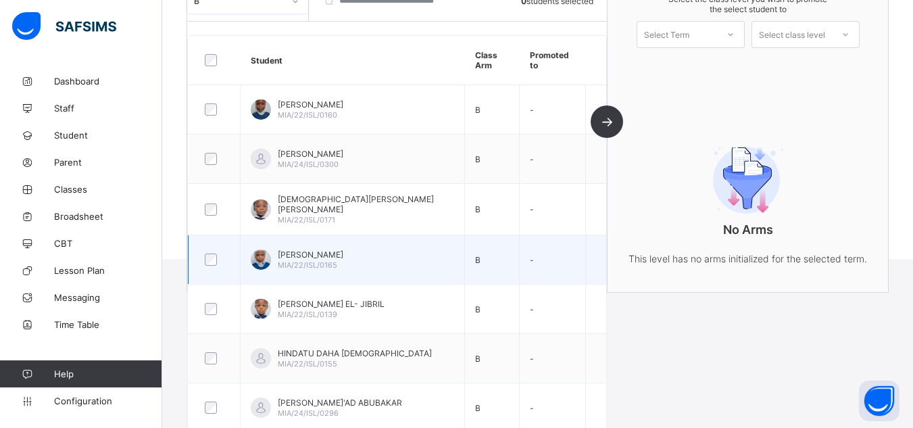
scroll to position [199, 0]
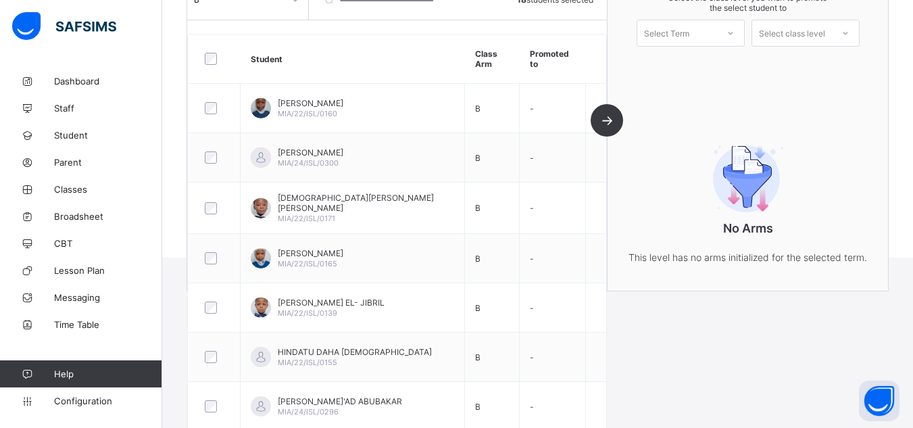
click at [735, 36] on icon at bounding box center [731, 33] width 8 height 14
click at [706, 64] on div "First Term 2025-2026" at bounding box center [690, 68] width 107 height 31
click at [850, 29] on div at bounding box center [845, 33] width 24 height 23
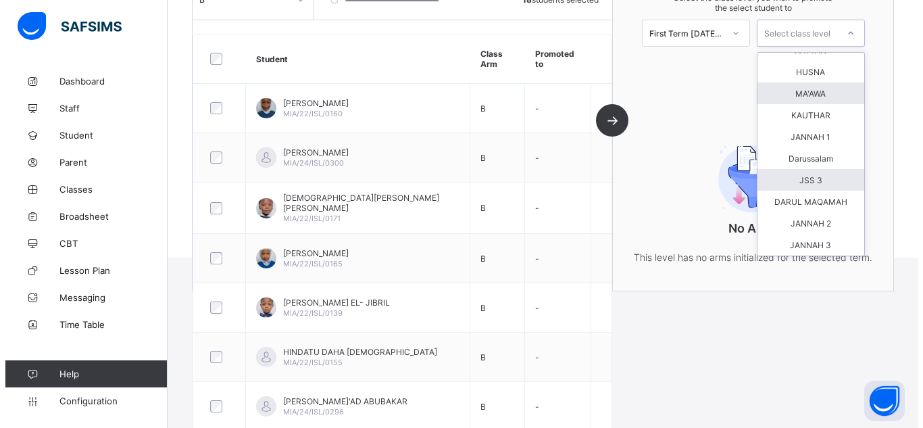
scroll to position [0, 0]
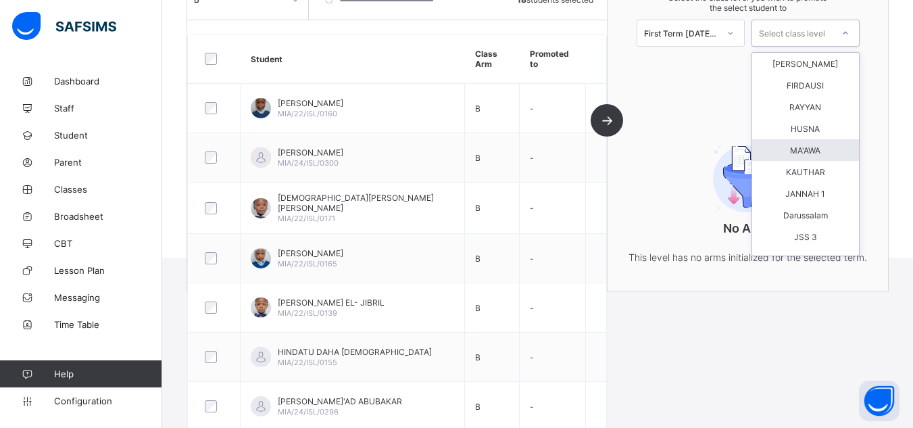
click at [816, 151] on div "MA'AWA" at bounding box center [805, 150] width 107 height 22
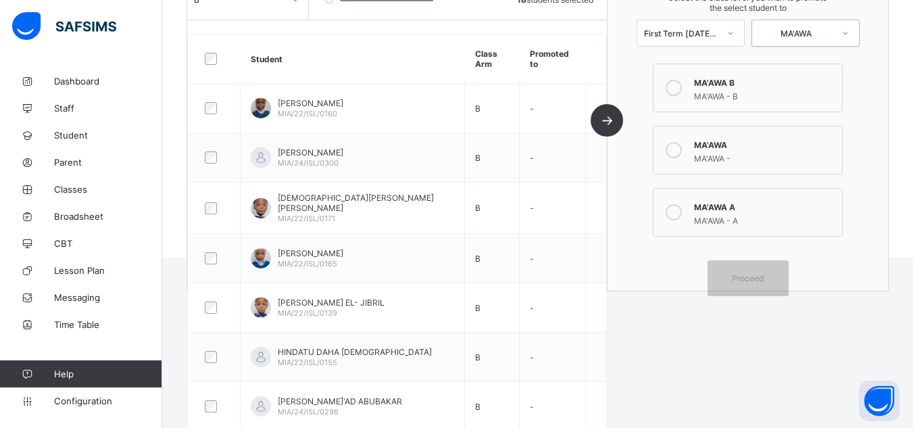
click at [714, 89] on div "MA'AWA - B" at bounding box center [764, 95] width 141 height 14
click at [747, 287] on div "Proceed" at bounding box center [748, 278] width 81 height 36
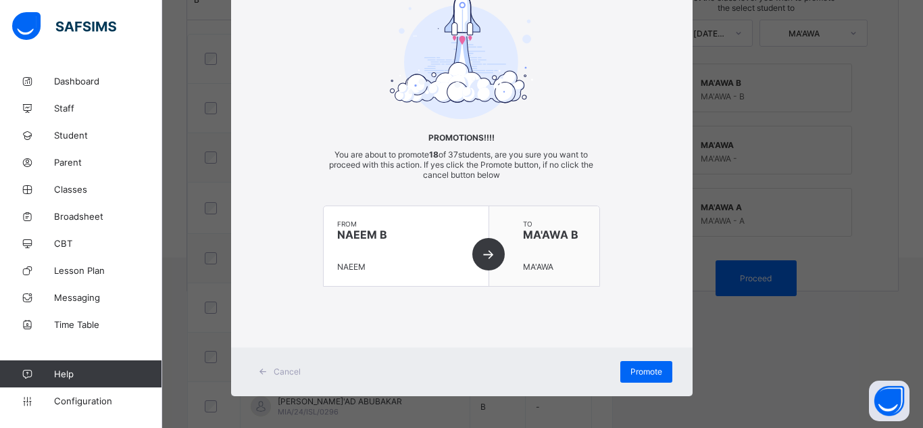
scroll to position [80, 0]
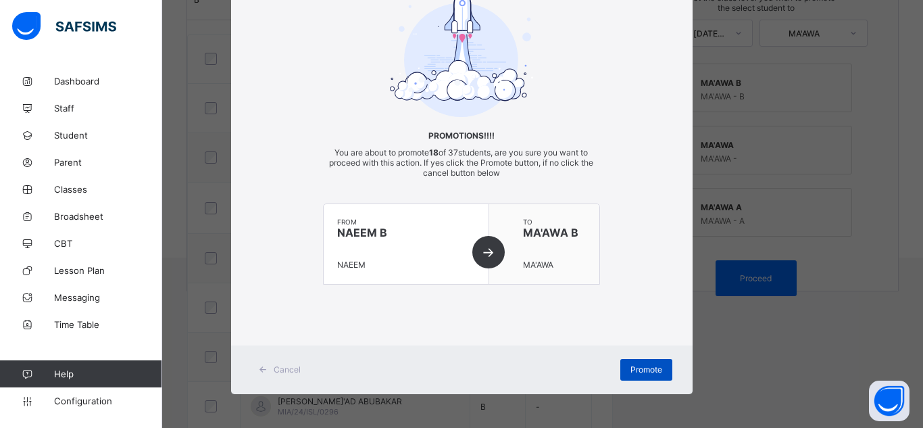
click at [643, 372] on span "Promote" at bounding box center [647, 369] width 32 height 10
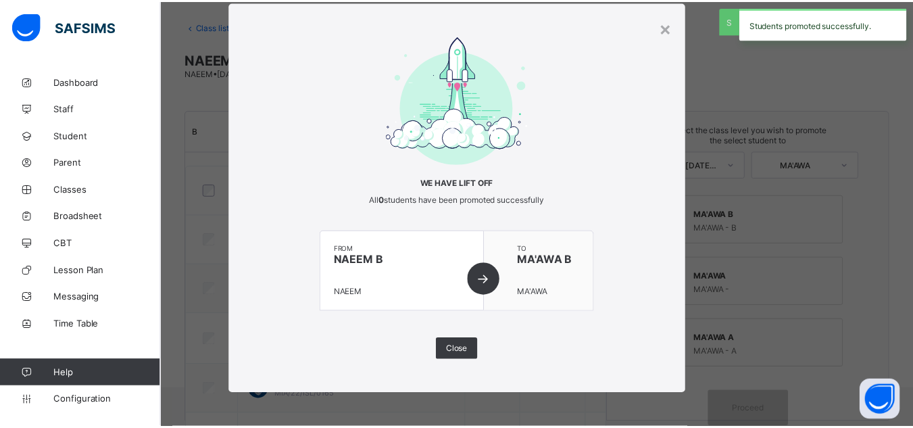
scroll to position [199, 0]
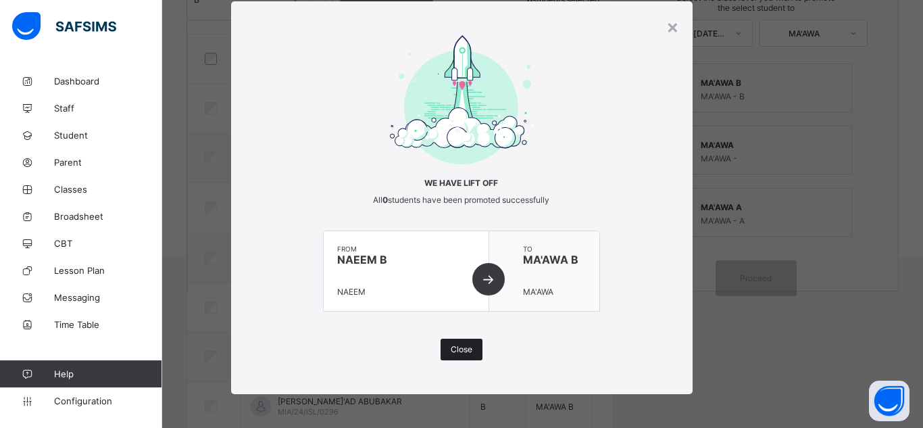
click at [462, 350] on span "Close" at bounding box center [462, 349] width 22 height 10
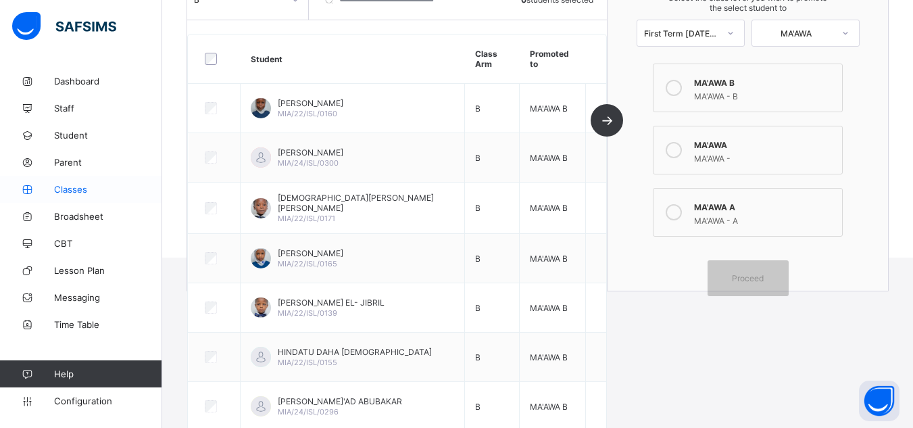
click at [79, 194] on span "Classes" at bounding box center [108, 189] width 108 height 11
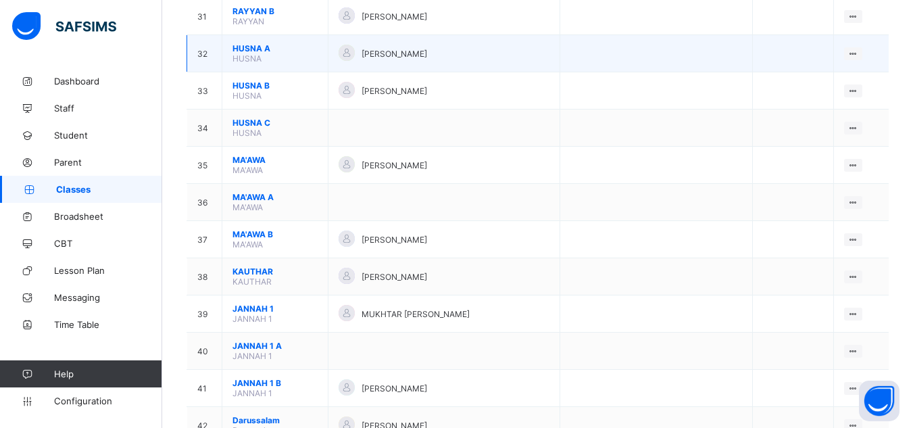
scroll to position [1284, 0]
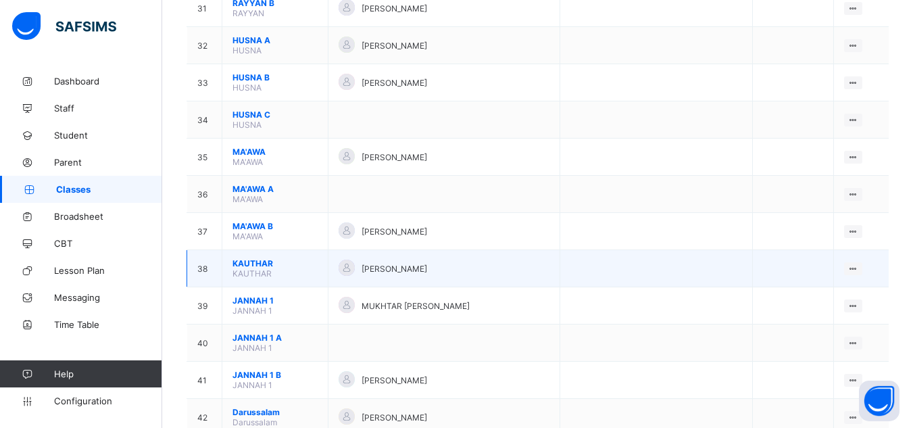
click at [251, 255] on td "KAUTHAR KAUTHAR" at bounding box center [275, 268] width 106 height 37
click at [255, 265] on span "KAUTHAR" at bounding box center [274, 263] width 85 height 10
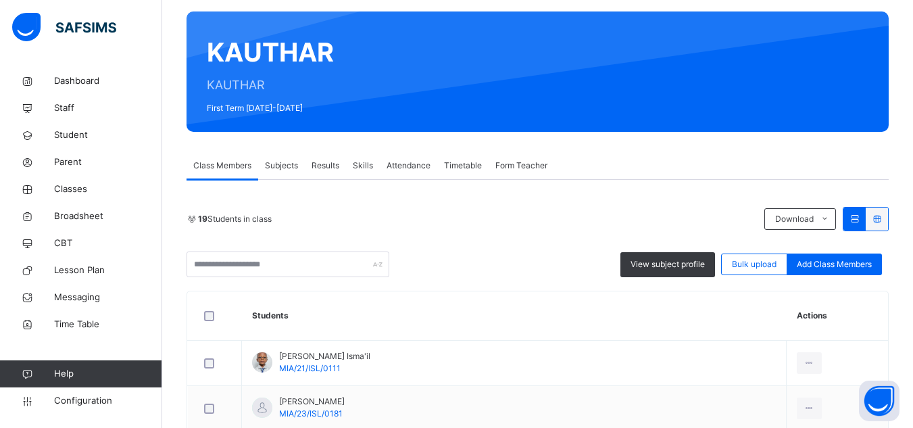
scroll to position [71, 0]
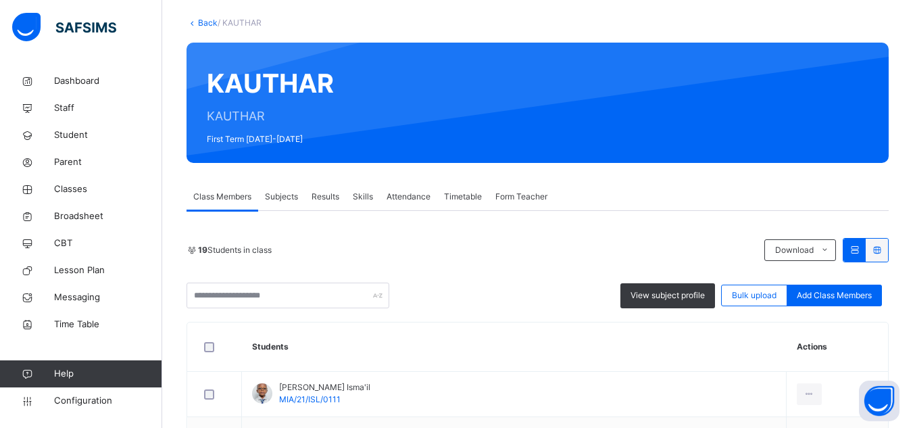
click at [207, 26] on link "Back" at bounding box center [208, 23] width 20 height 10
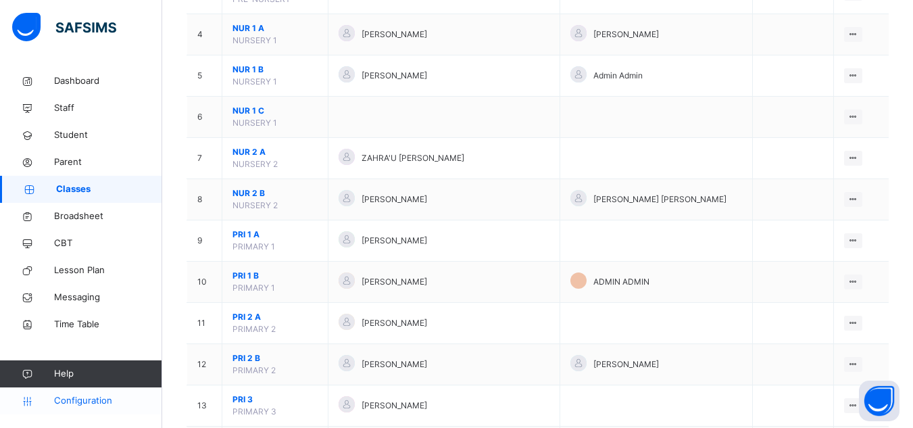
click at [90, 394] on span "Configuration" at bounding box center [107, 401] width 107 height 14
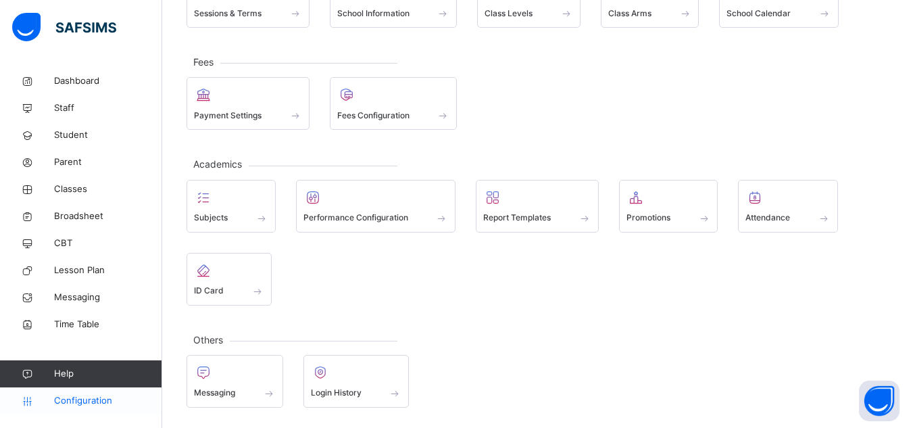
scroll to position [135, 0]
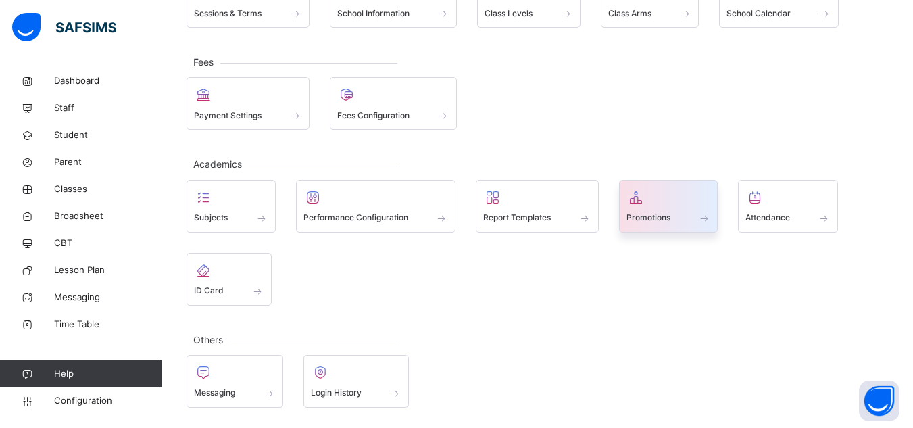
click at [637, 224] on div "Promotions" at bounding box center [669, 218] width 84 height 14
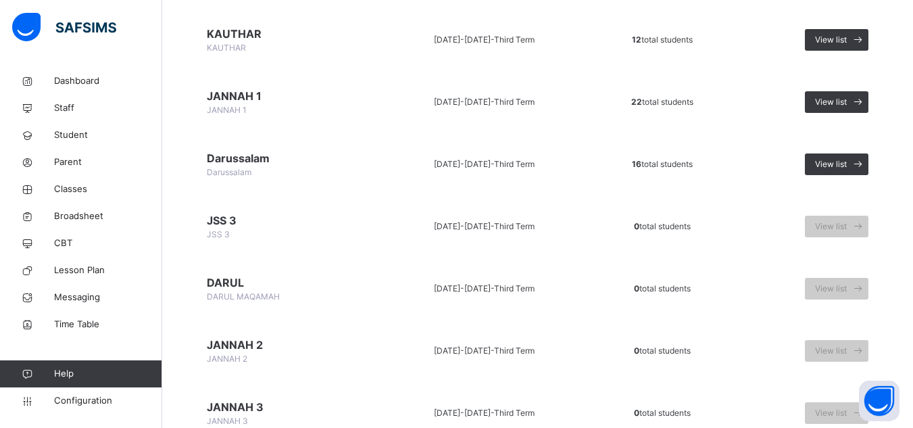
scroll to position [1150, 0]
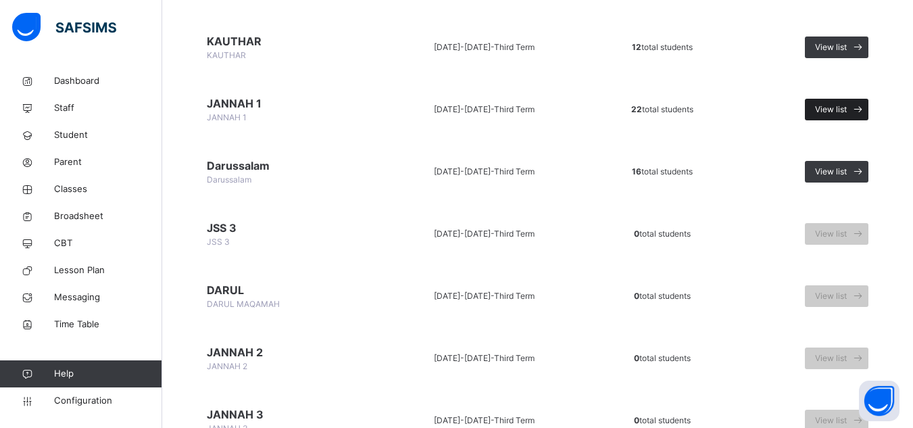
click at [847, 109] on span "View list" at bounding box center [831, 109] width 32 height 12
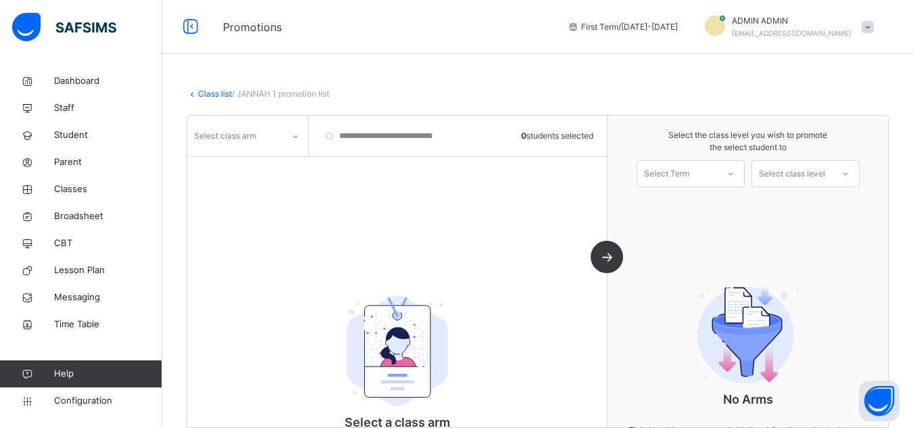
click at [208, 95] on link "Class list" at bounding box center [215, 94] width 34 height 10
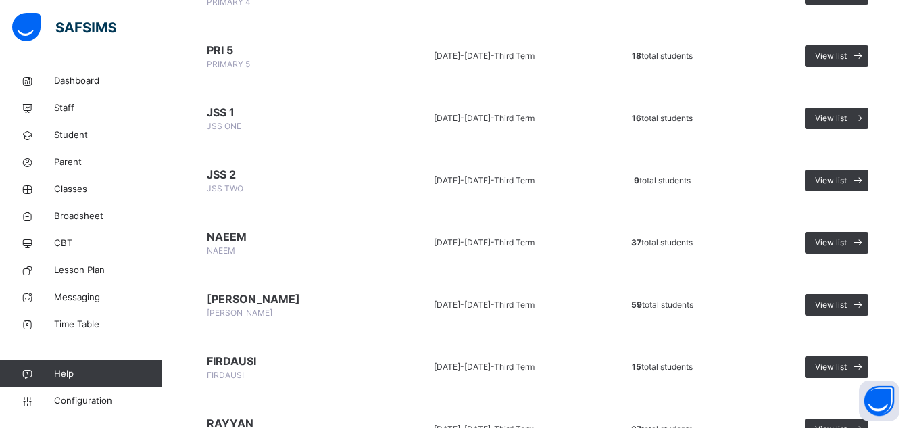
scroll to position [608, 0]
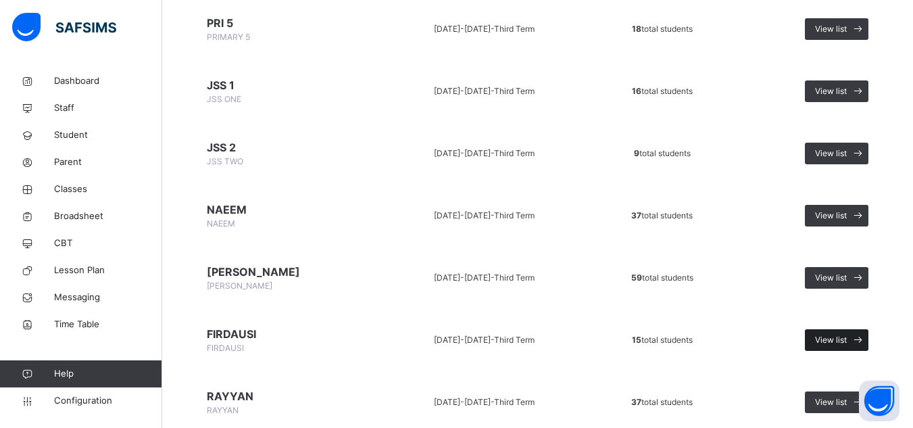
click at [837, 333] on div "View list" at bounding box center [837, 340] width 64 height 22
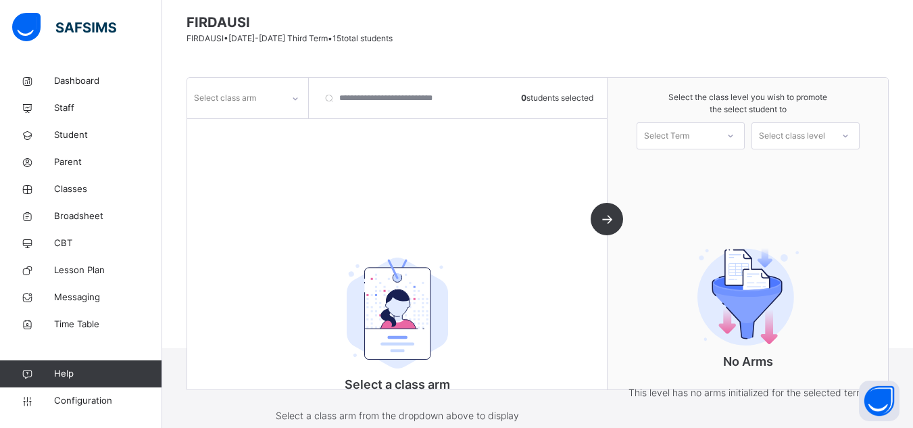
scroll to position [148, 0]
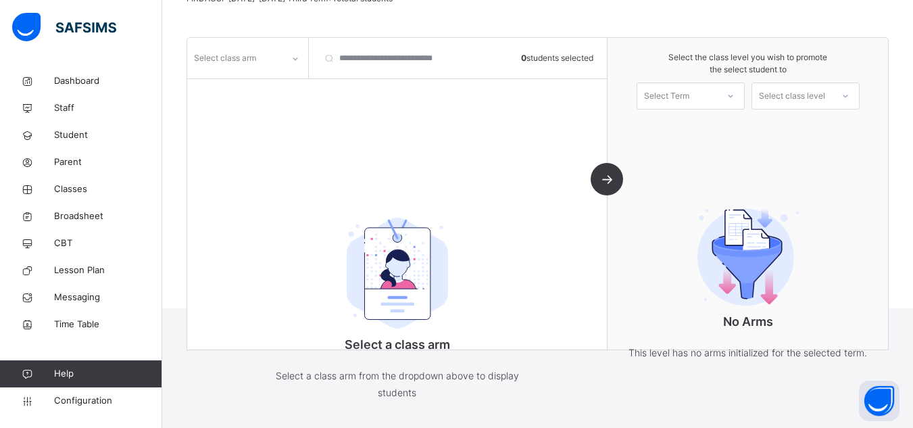
click at [301, 68] on div at bounding box center [295, 59] width 23 height 22
click at [280, 87] on div at bounding box center [248, 87] width 120 height 20
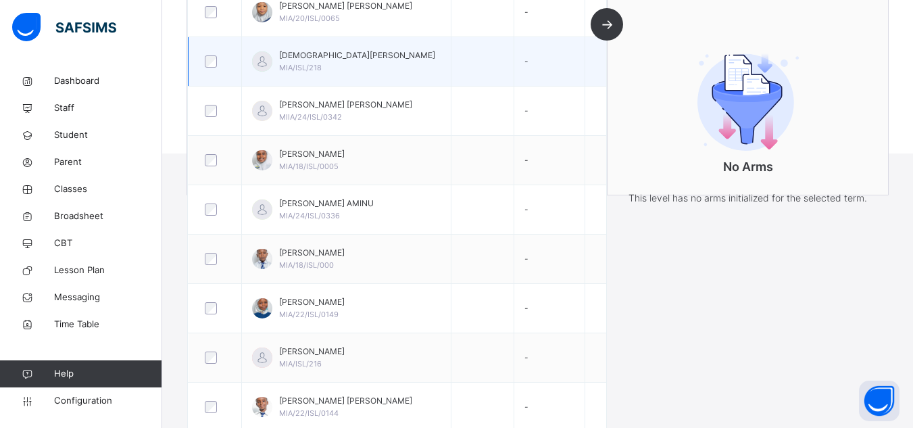
scroll to position [130, 0]
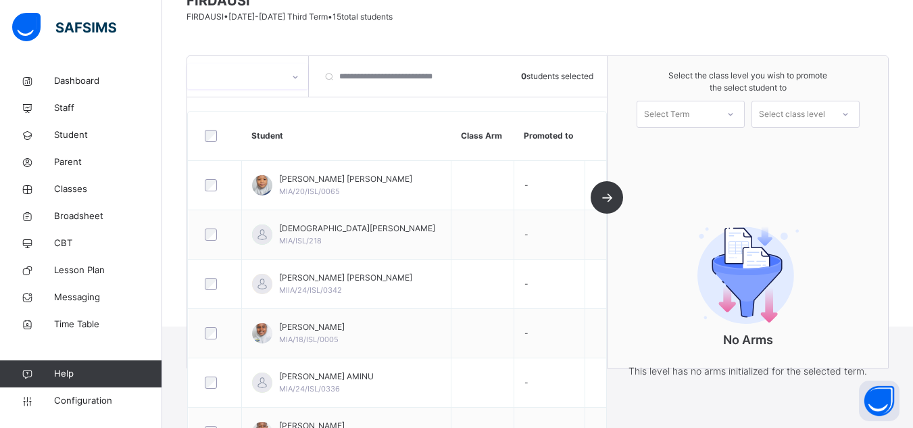
click at [299, 78] on div at bounding box center [295, 77] width 23 height 22
click at [297, 75] on icon at bounding box center [295, 77] width 8 height 14
